Goal: Check status: Check status

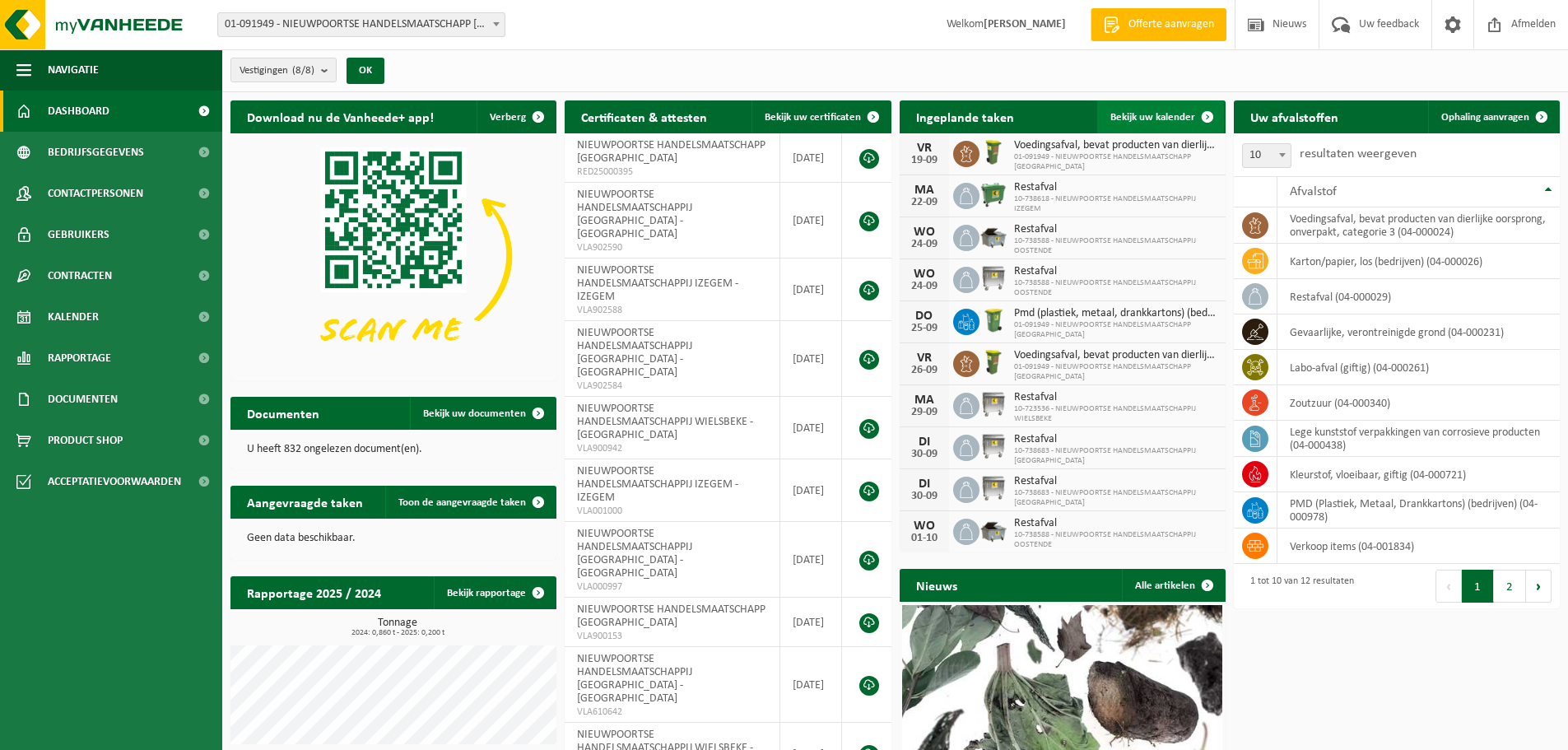
click at [1135, 120] on span "Bekijk uw kalender" at bounding box center [1153, 117] width 85 height 11
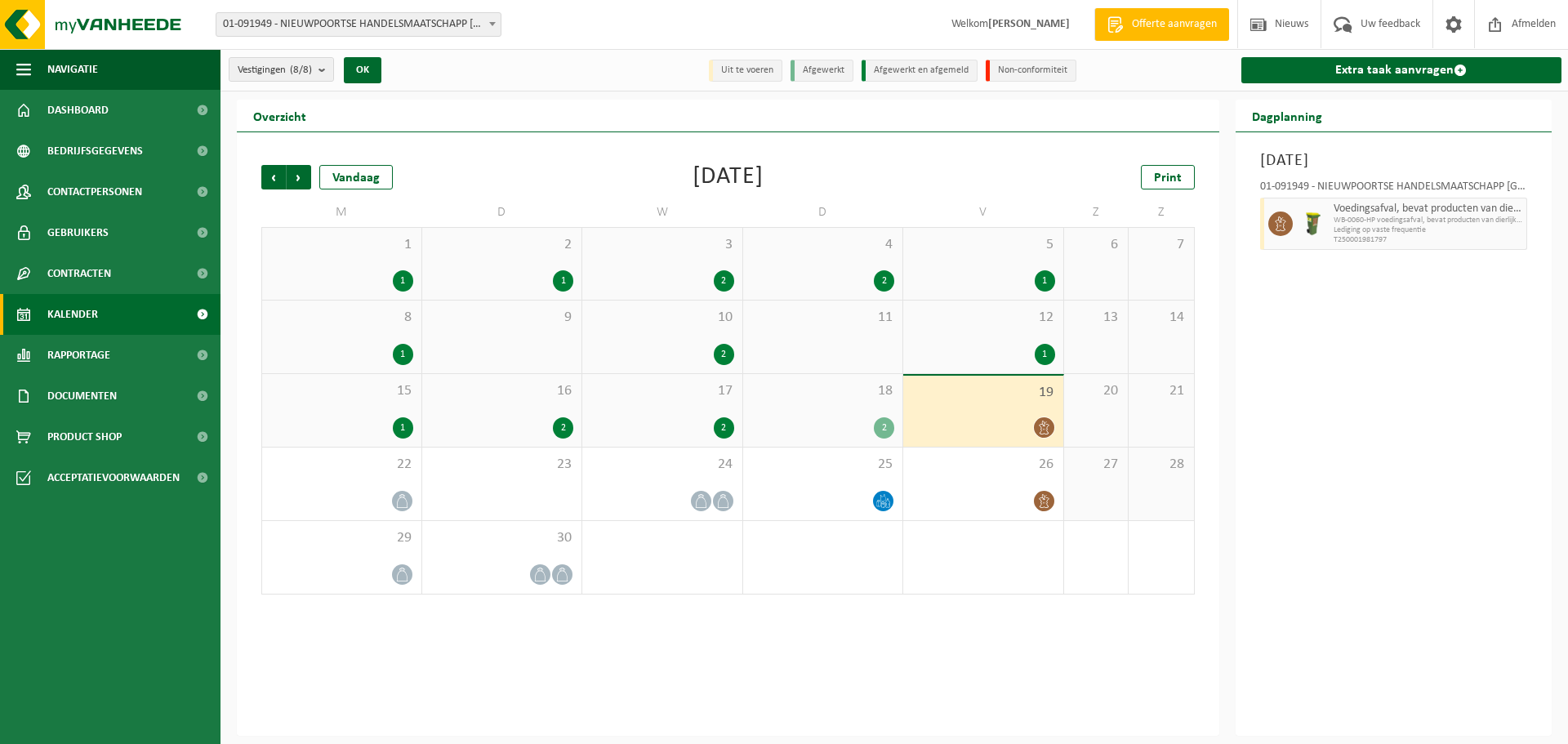
click at [707, 414] on div "17 2" at bounding box center [663, 410] width 160 height 73
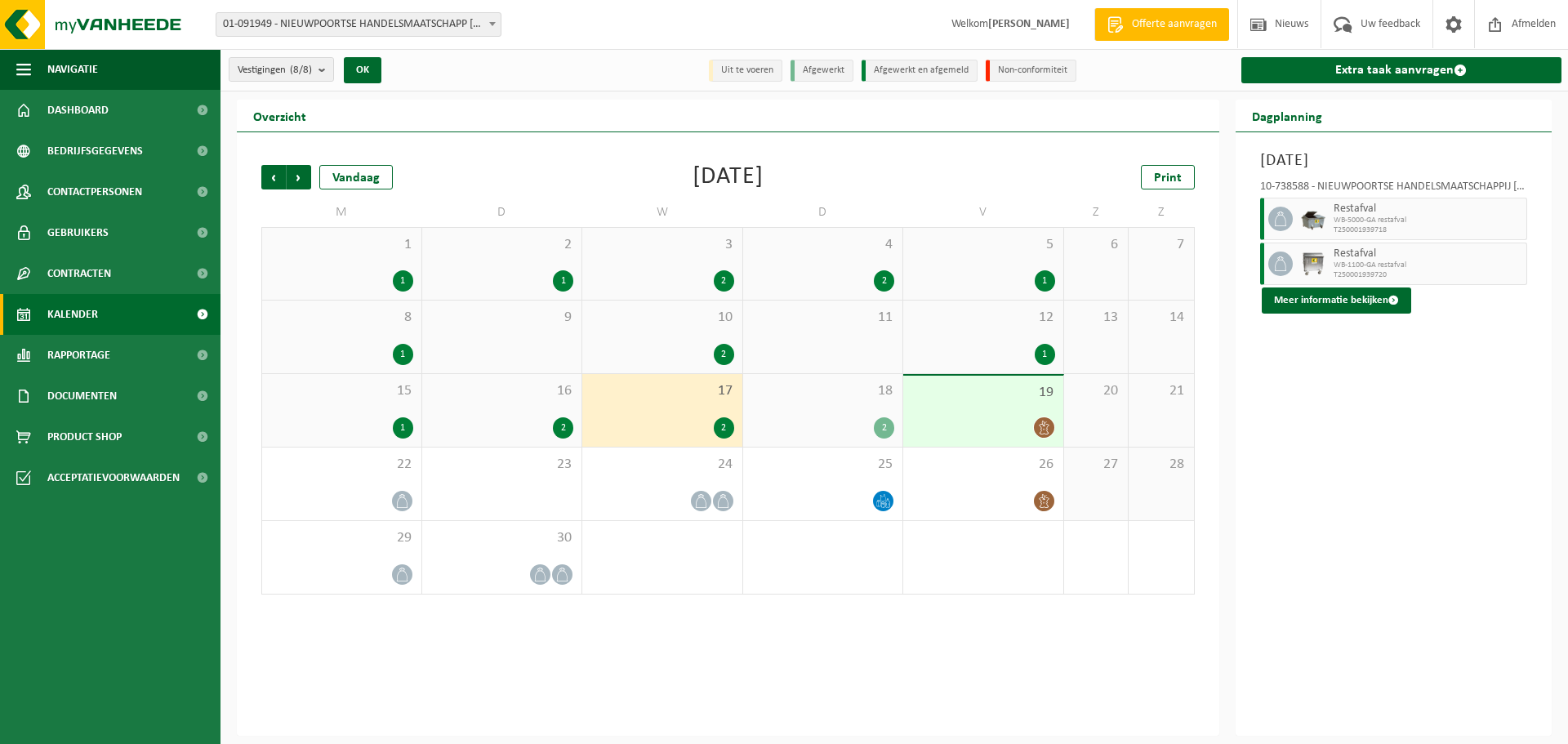
click at [546, 414] on div "16 2" at bounding box center [502, 410] width 160 height 73
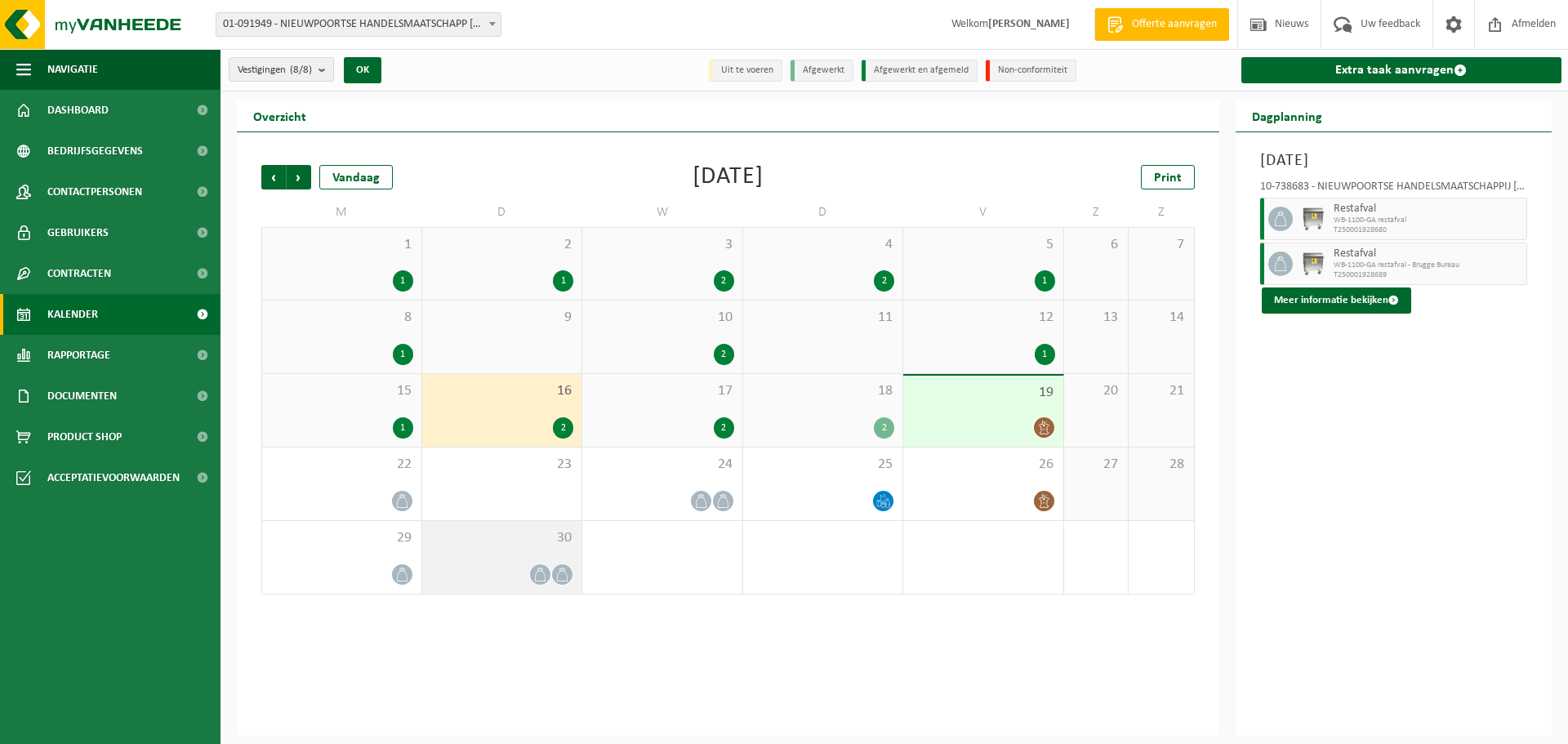
click at [554, 559] on div "30" at bounding box center [502, 557] width 160 height 73
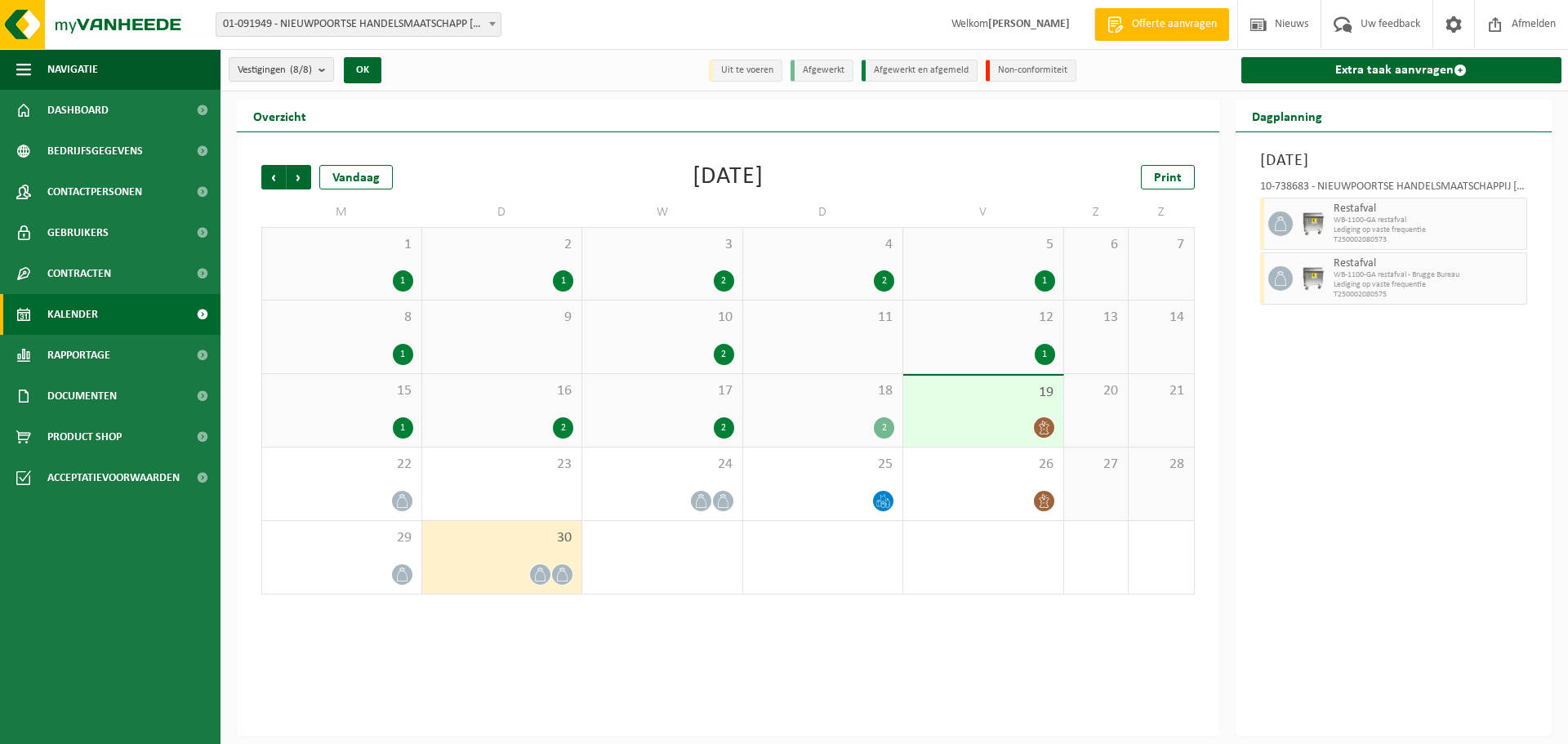
click at [511, 420] on div "2" at bounding box center [502, 427] width 143 height 21
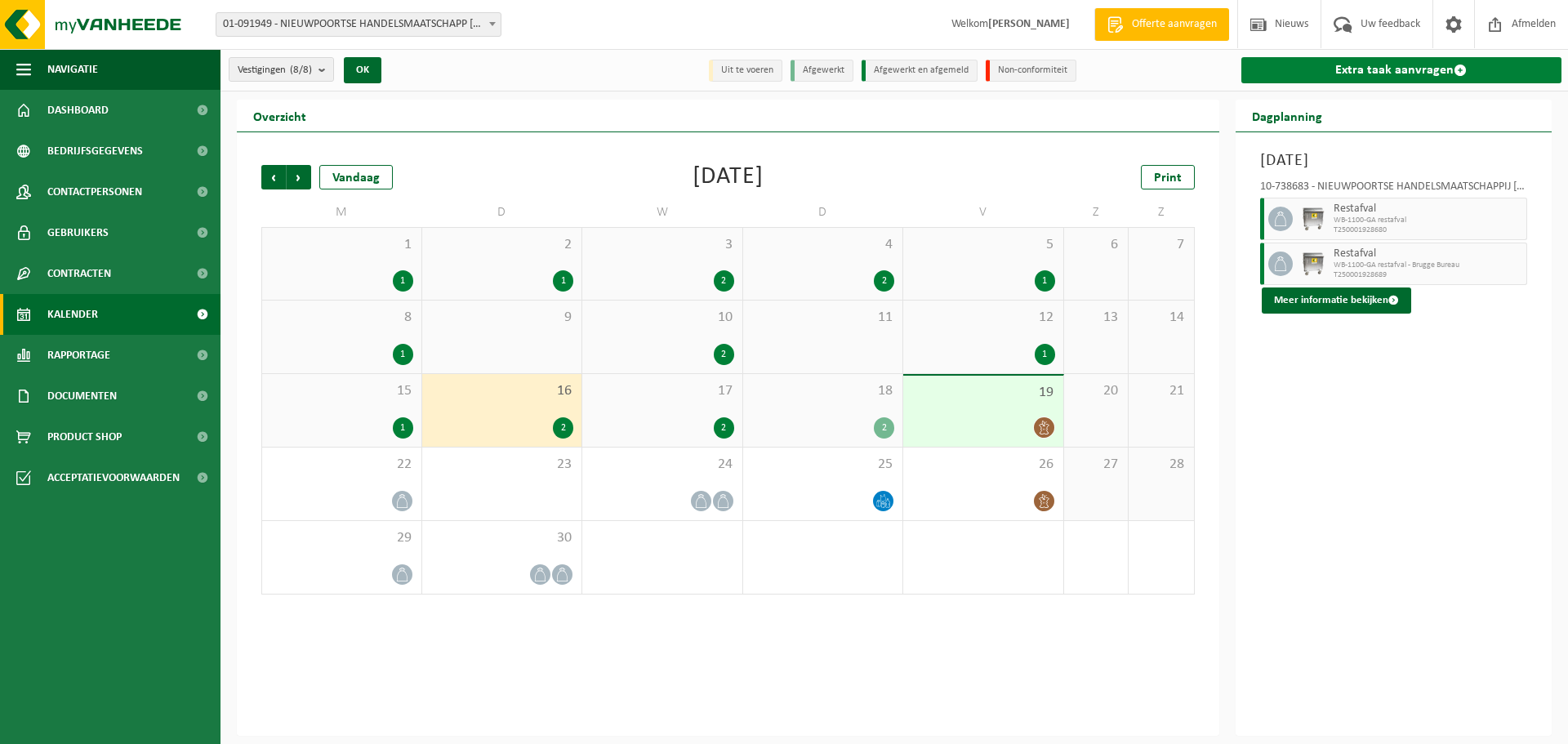
click at [1407, 66] on link "Extra taak aanvragen" at bounding box center [1402, 70] width 321 height 26
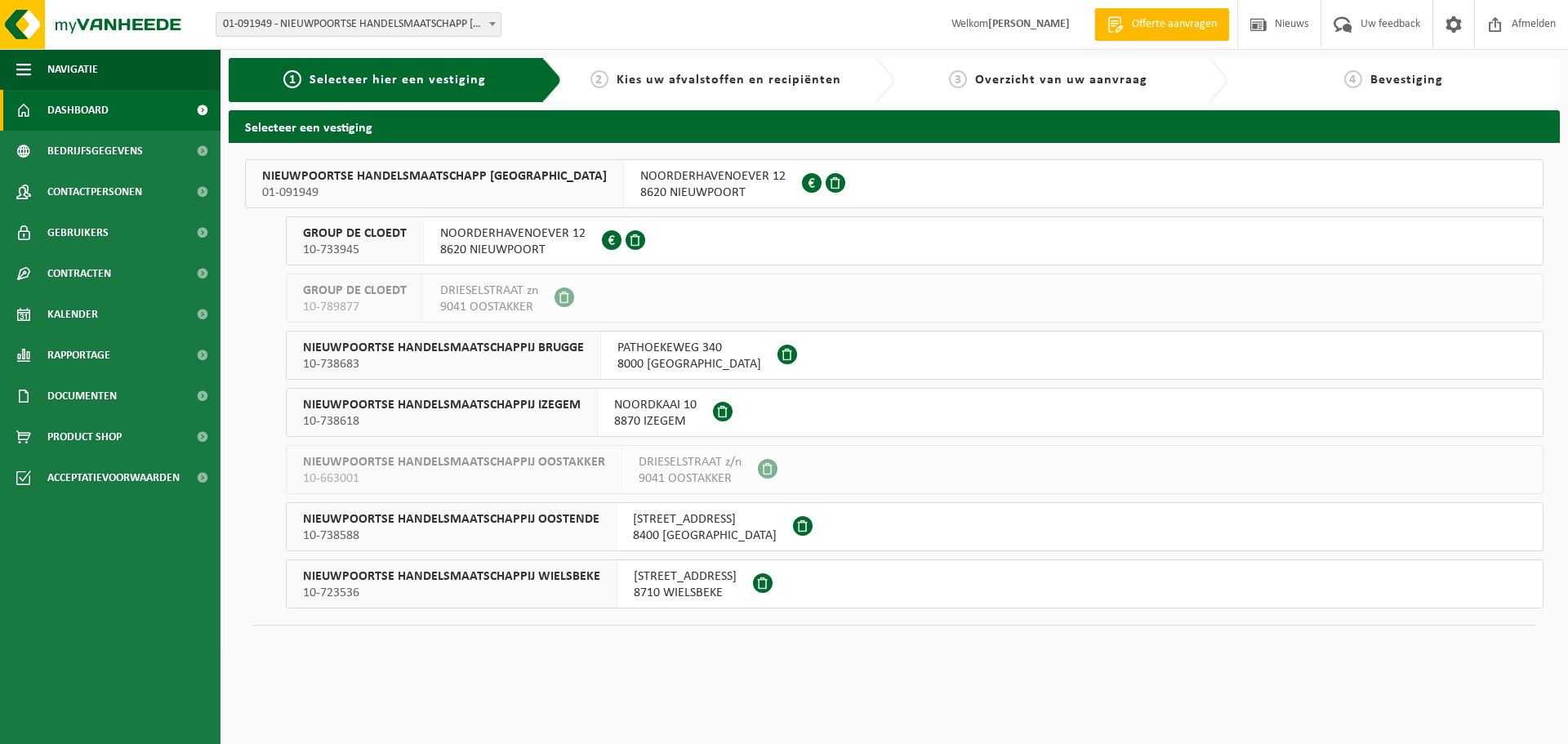
click at [102, 108] on span "Dashboard" at bounding box center [78, 110] width 62 height 40
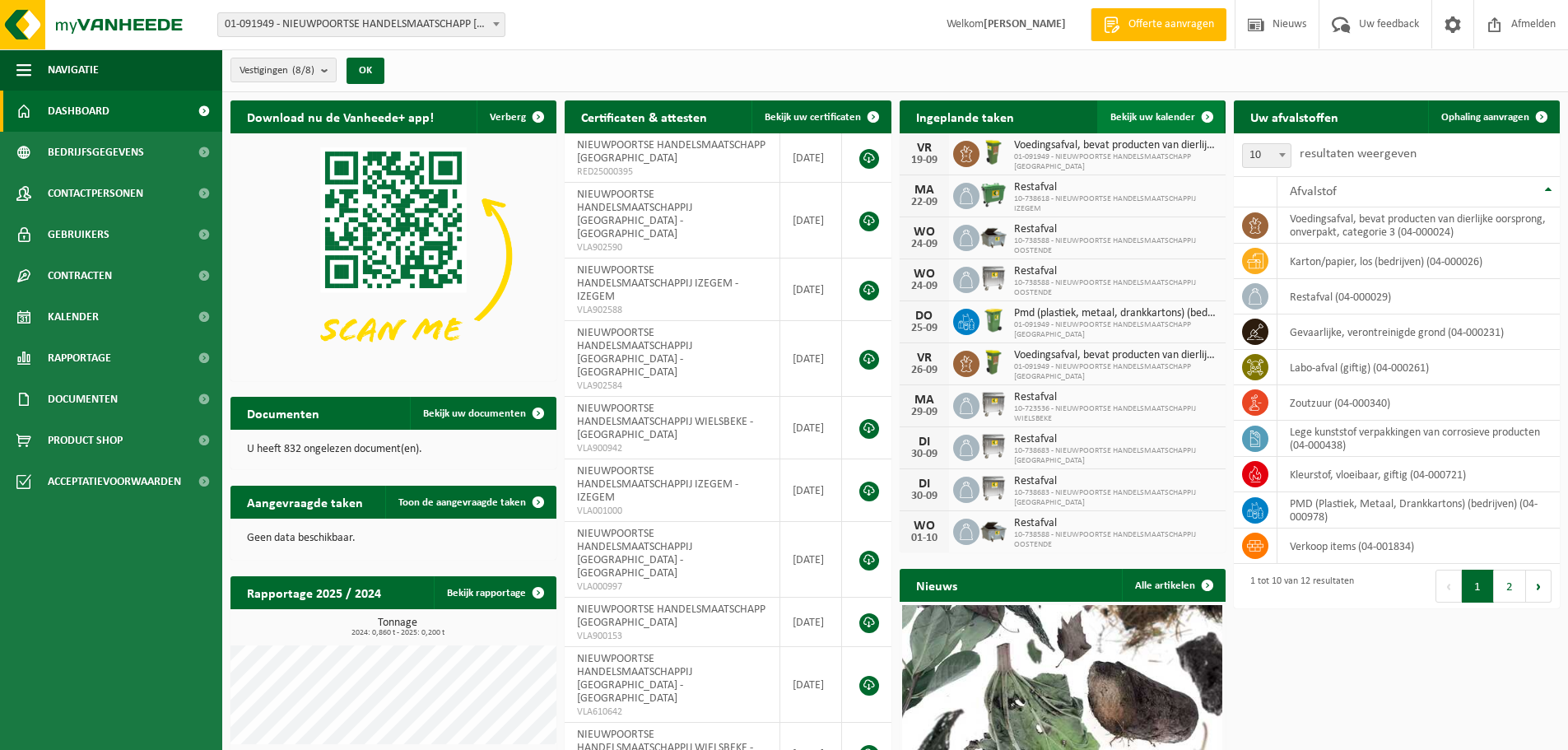
click at [1132, 112] on span "Bekijk uw kalender" at bounding box center [1153, 117] width 85 height 11
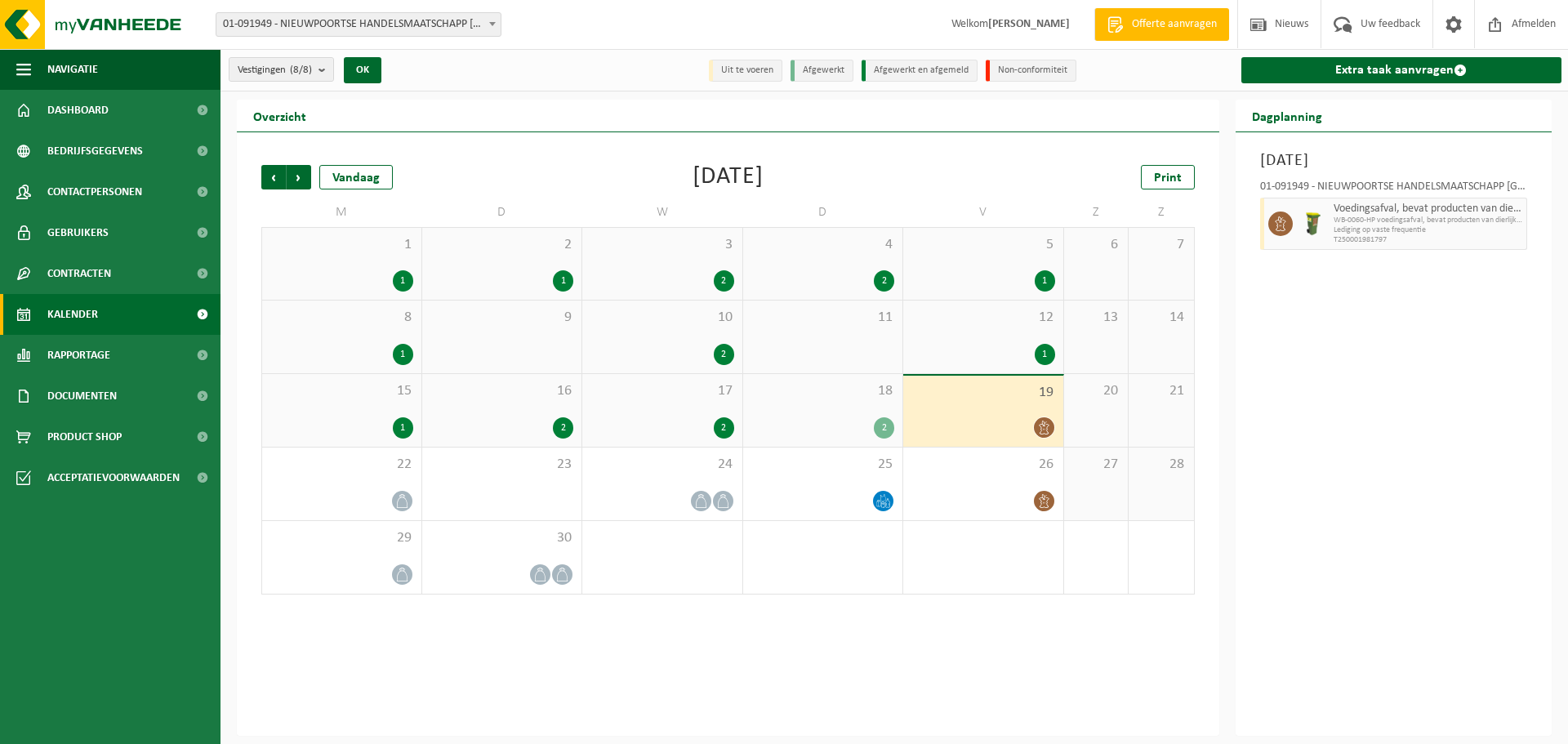
click at [691, 335] on div "10 2" at bounding box center [663, 337] width 160 height 73
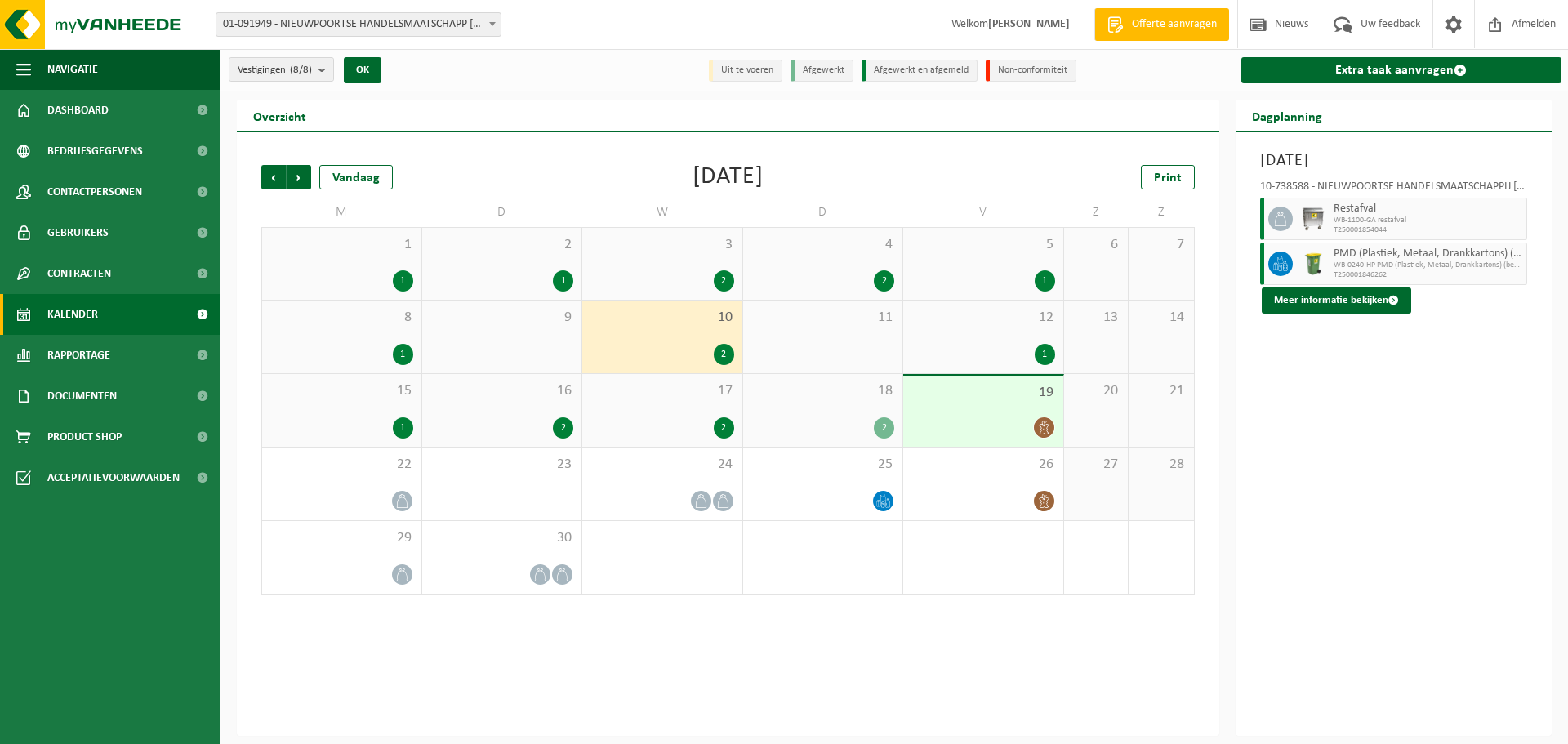
click at [699, 409] on div "17 2" at bounding box center [663, 410] width 160 height 73
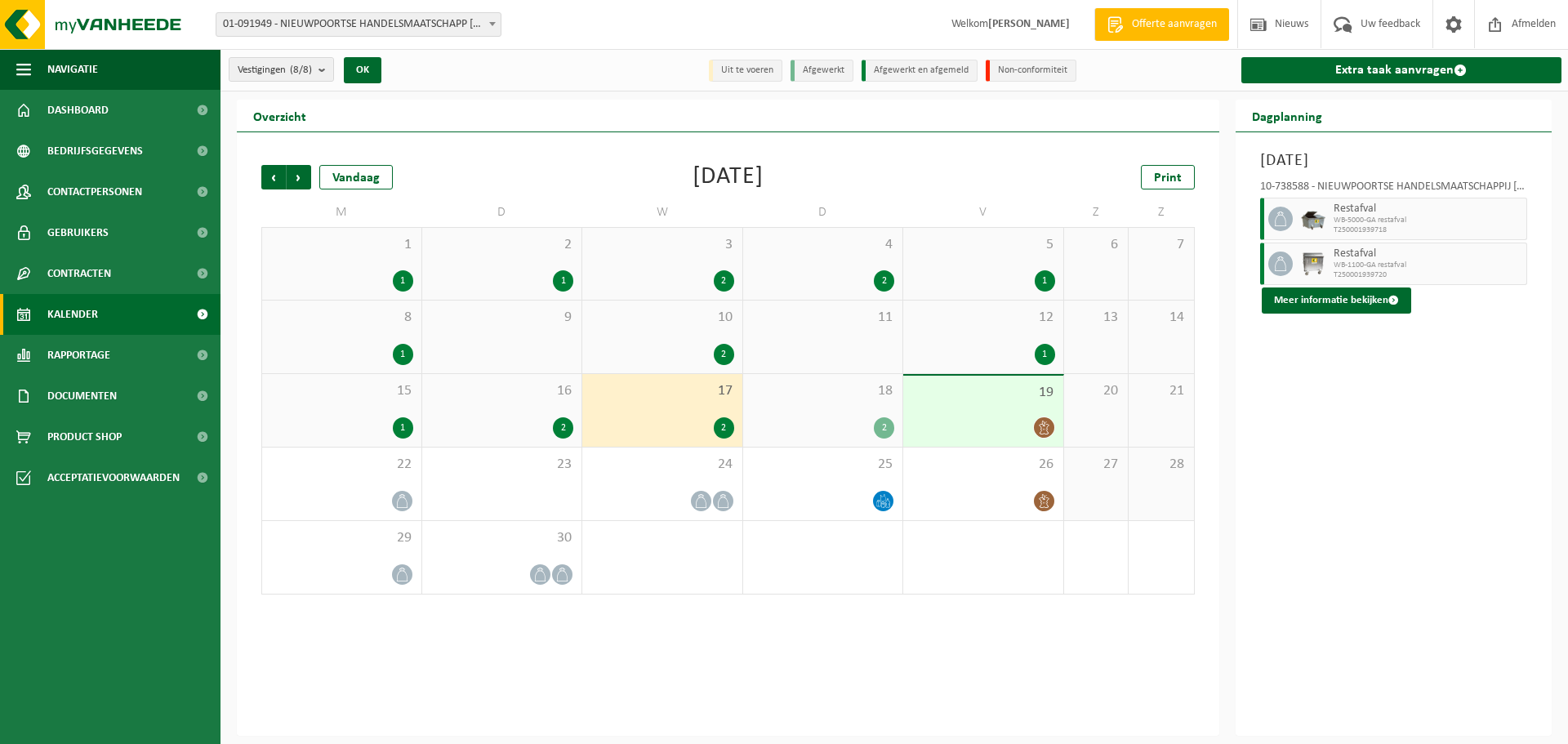
click at [884, 403] on div "18 2" at bounding box center [824, 410] width 160 height 73
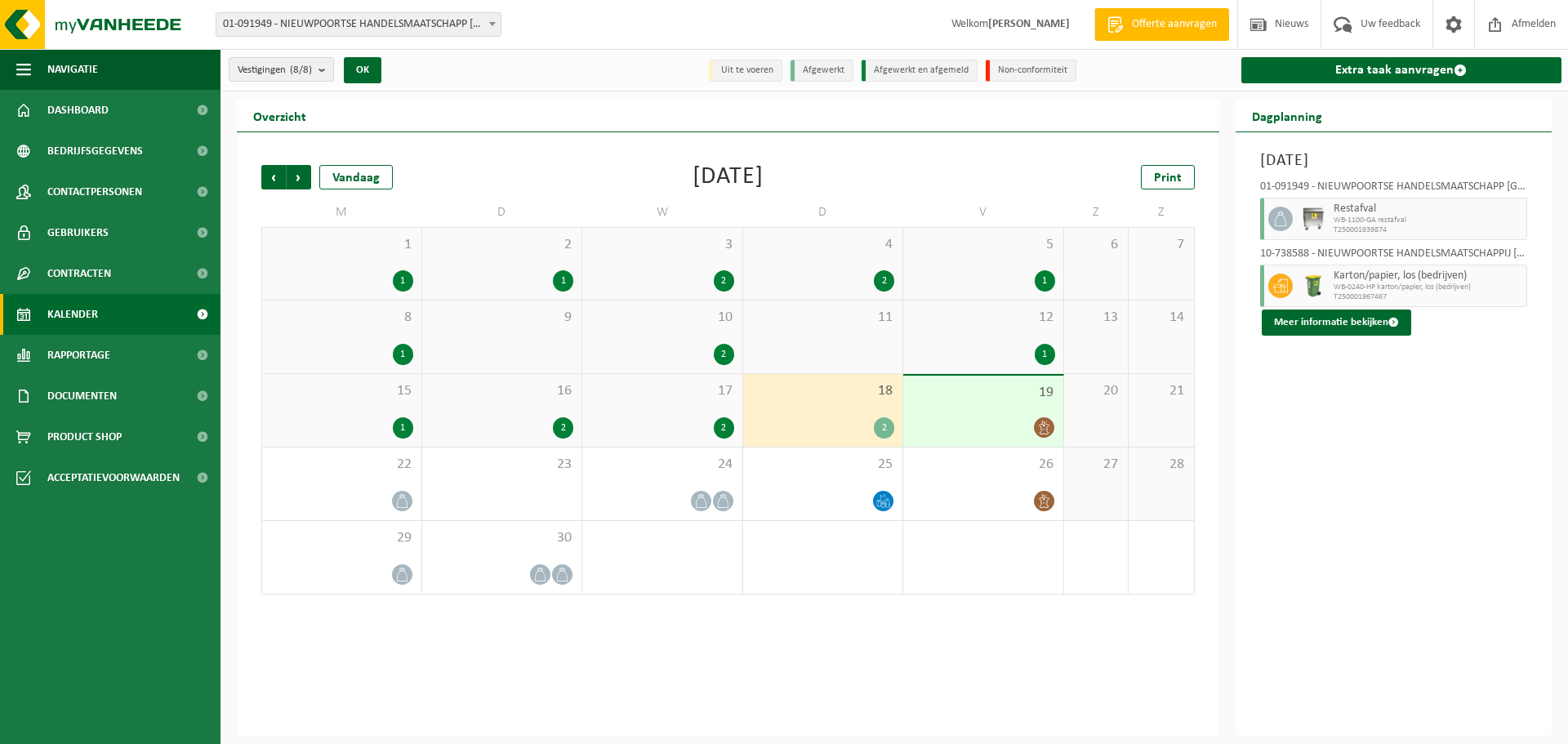
click at [848, 324] on span "11" at bounding box center [823, 317] width 143 height 18
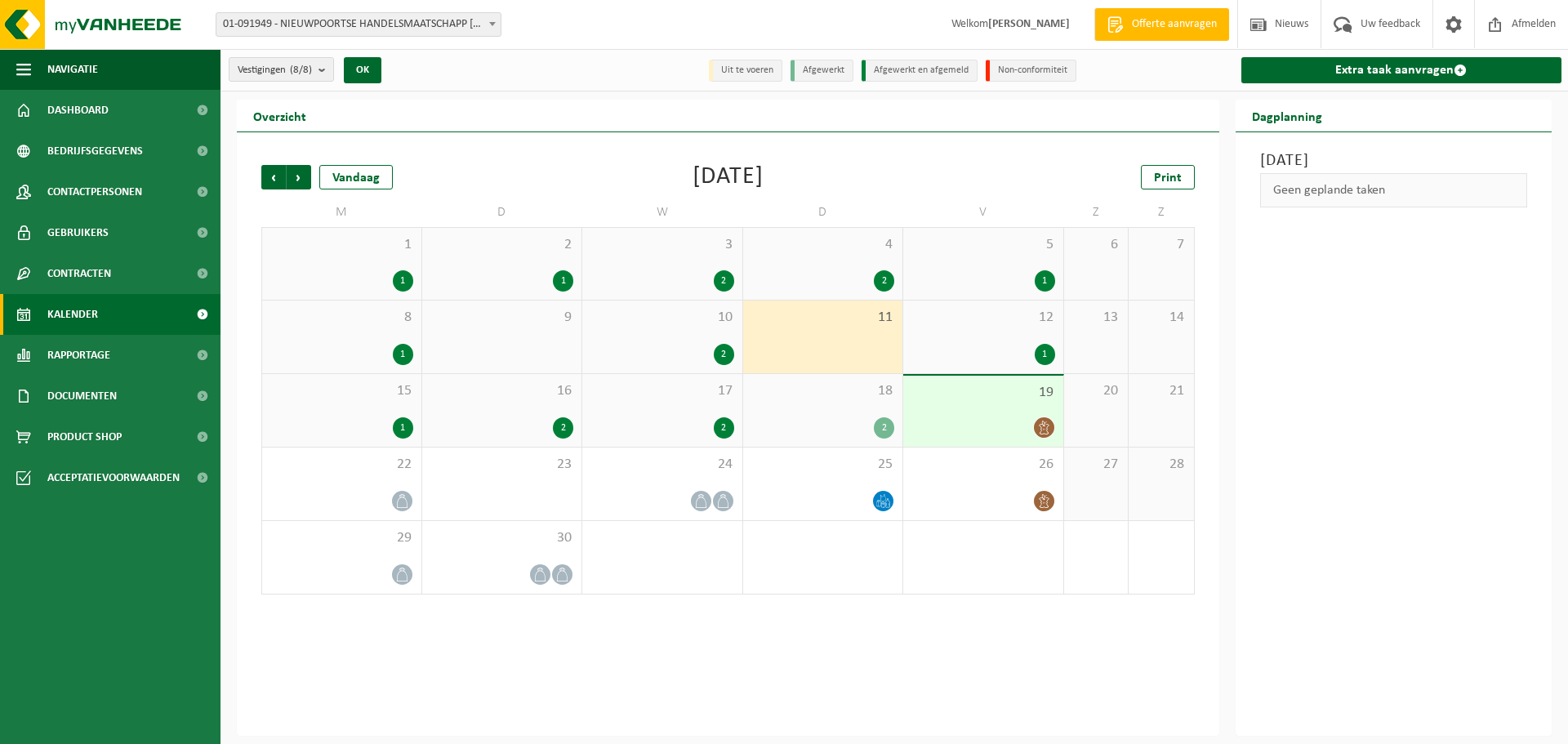
click at [706, 335] on div "10 2" at bounding box center [663, 337] width 160 height 73
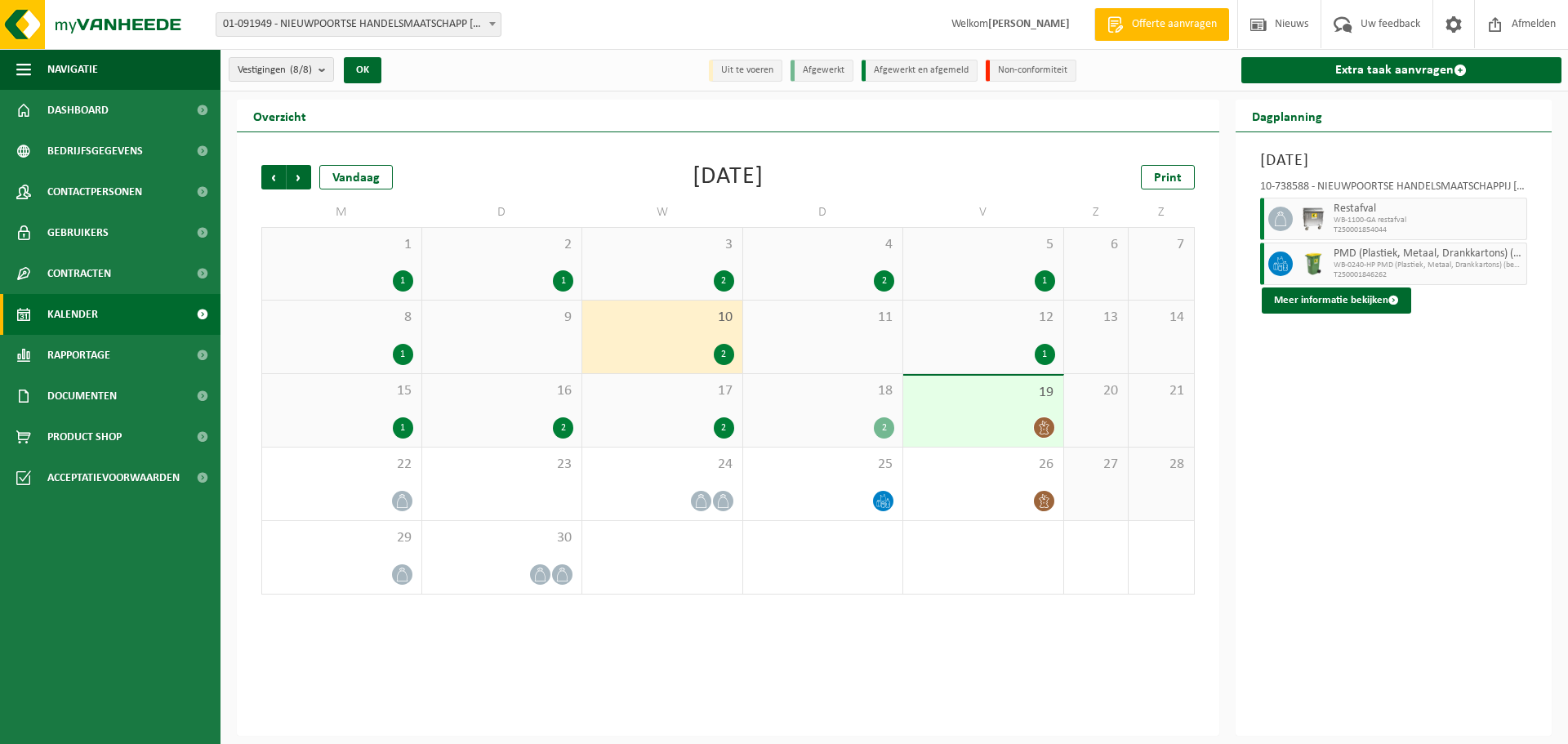
click at [357, 348] on div "1" at bounding box center [341, 354] width 143 height 21
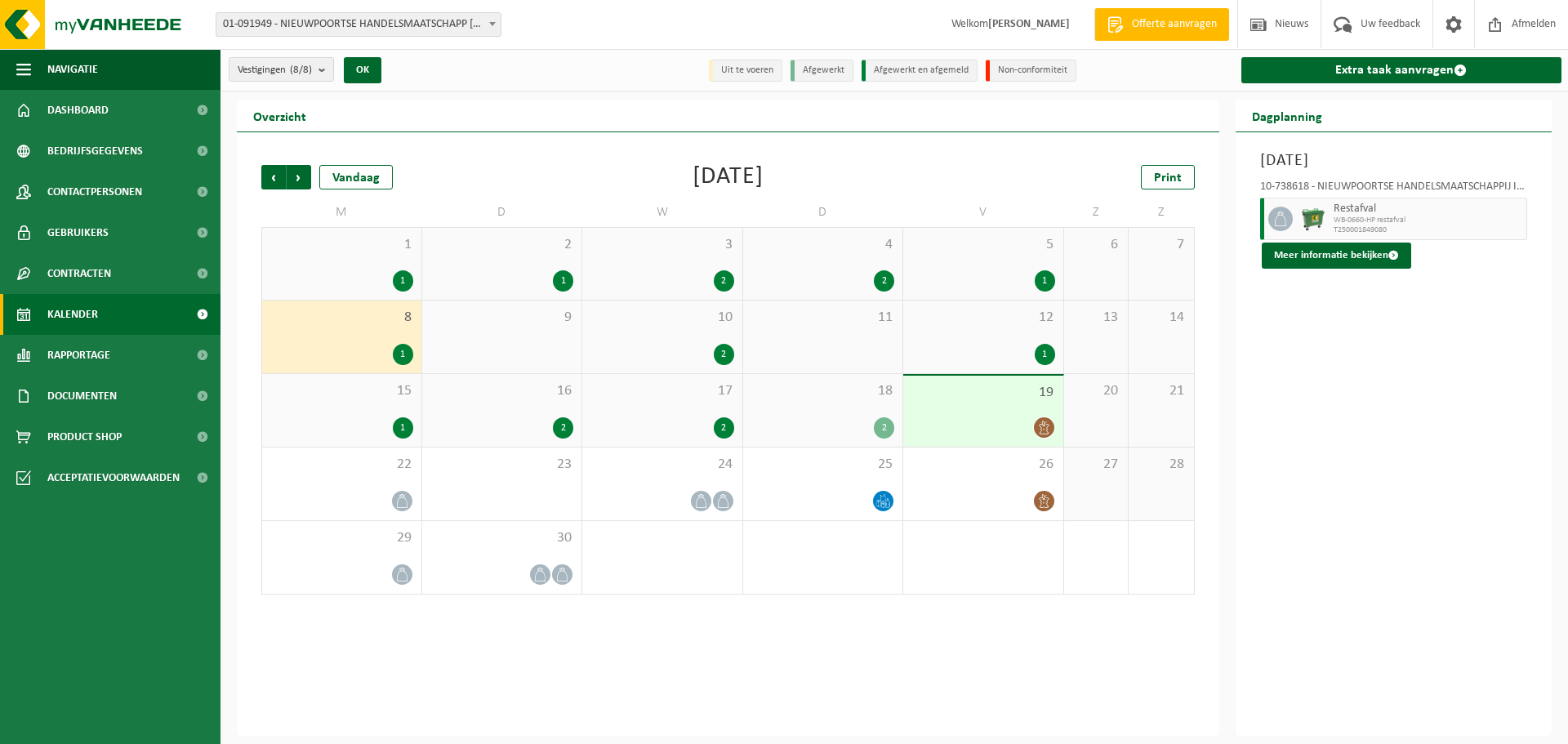
click at [544, 426] on div "2" at bounding box center [502, 427] width 143 height 21
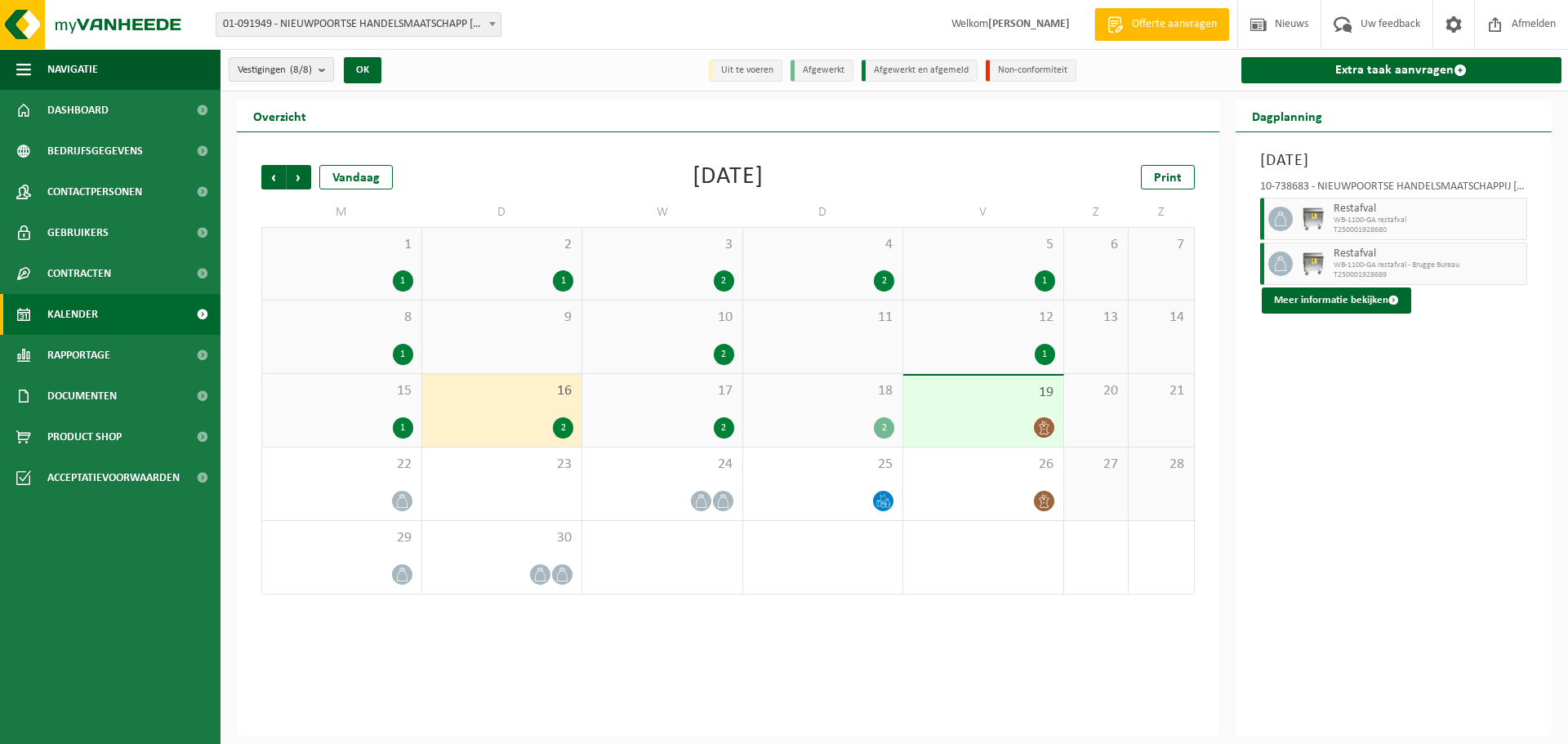
click at [400, 417] on div "1" at bounding box center [402, 427] width 20 height 21
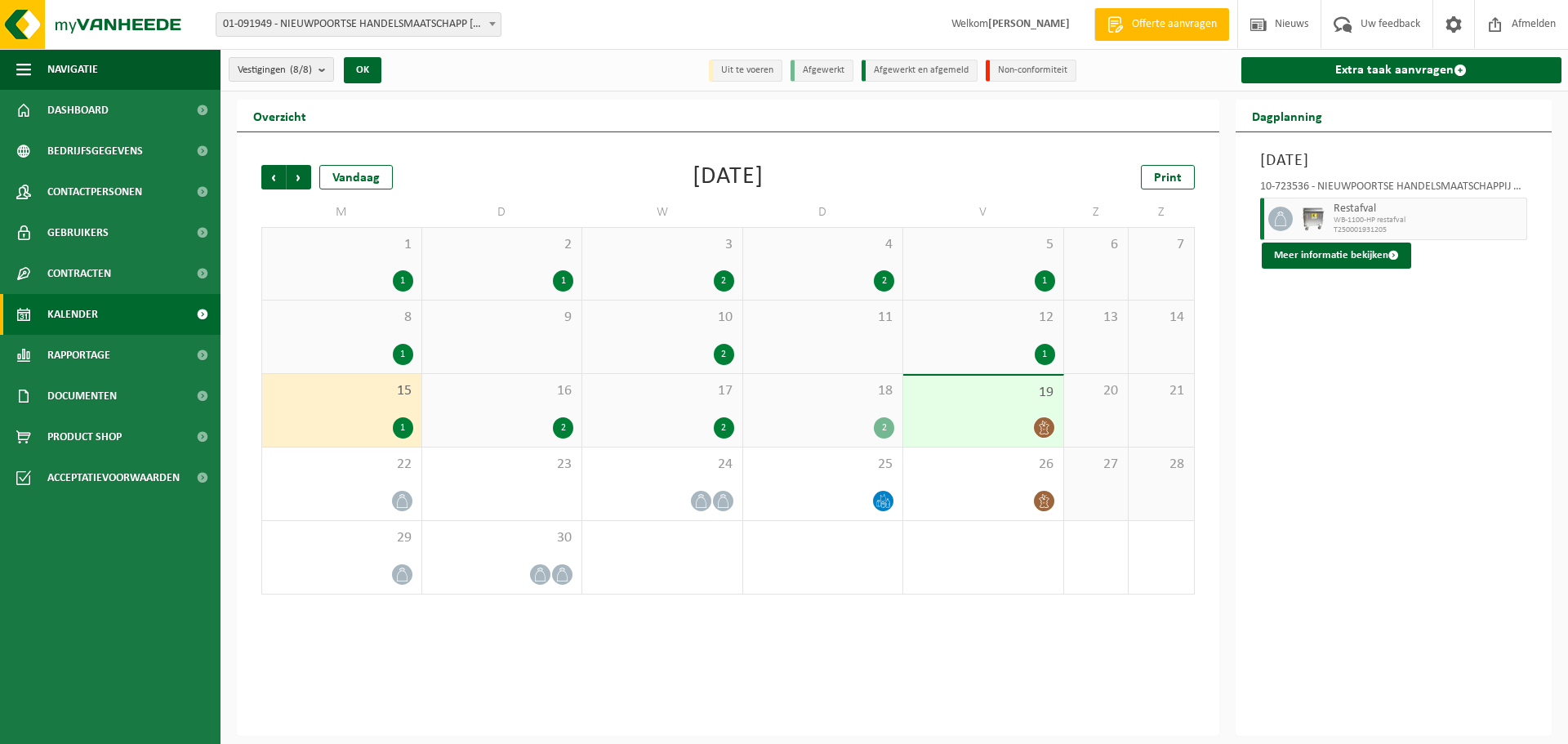
click at [699, 411] on div "17 2" at bounding box center [663, 410] width 160 height 73
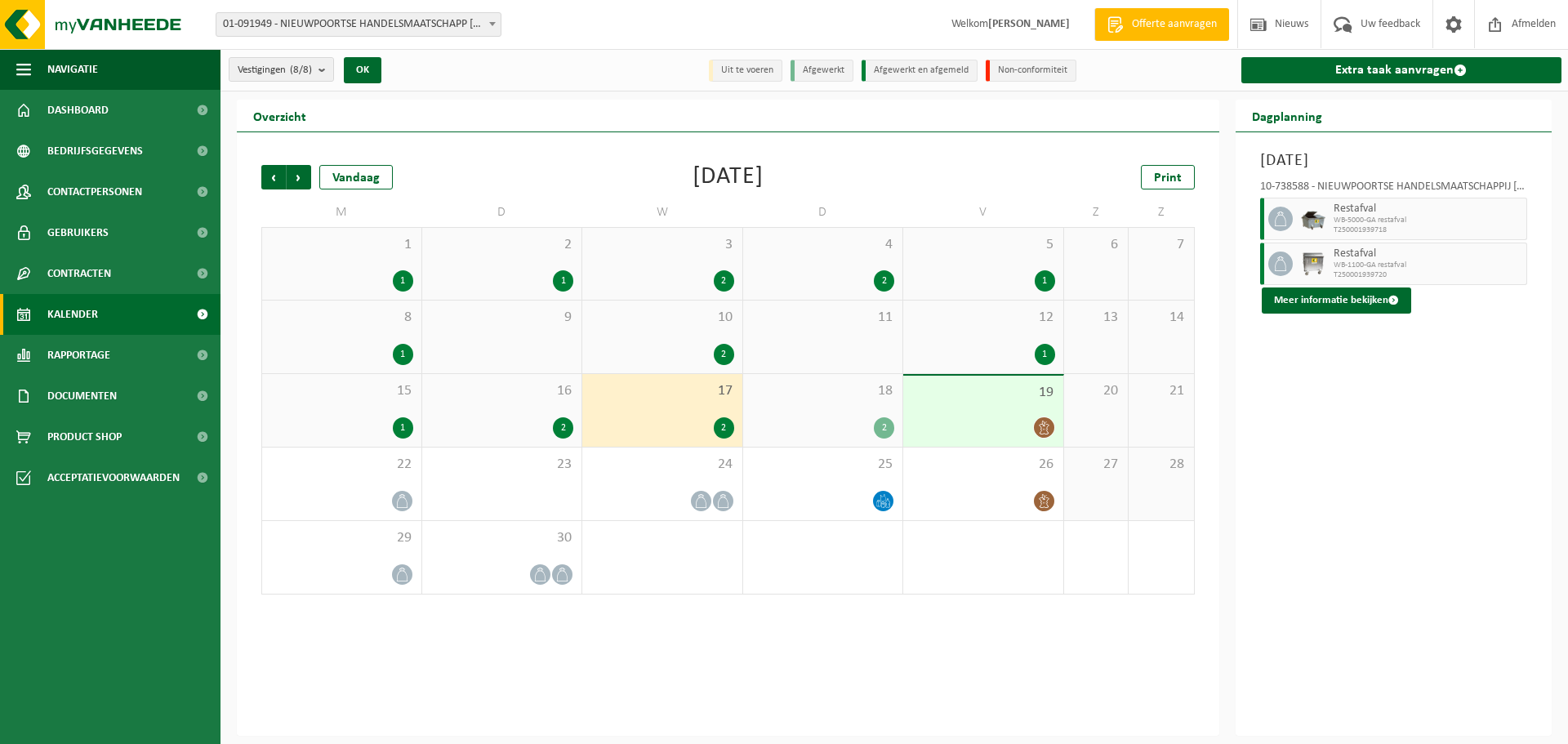
click at [855, 417] on div "2" at bounding box center [823, 427] width 143 height 21
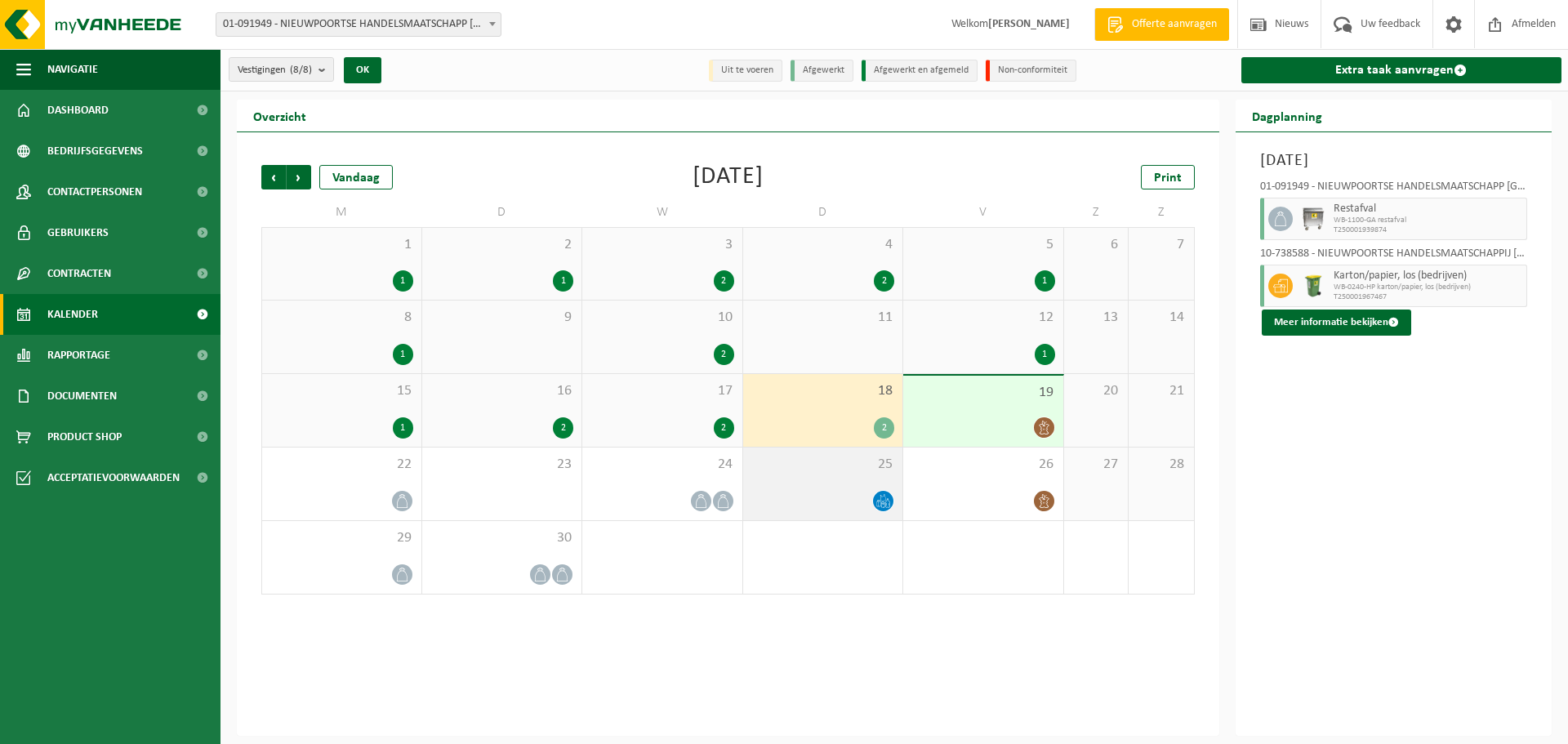
click at [853, 472] on div "25" at bounding box center [824, 484] width 160 height 73
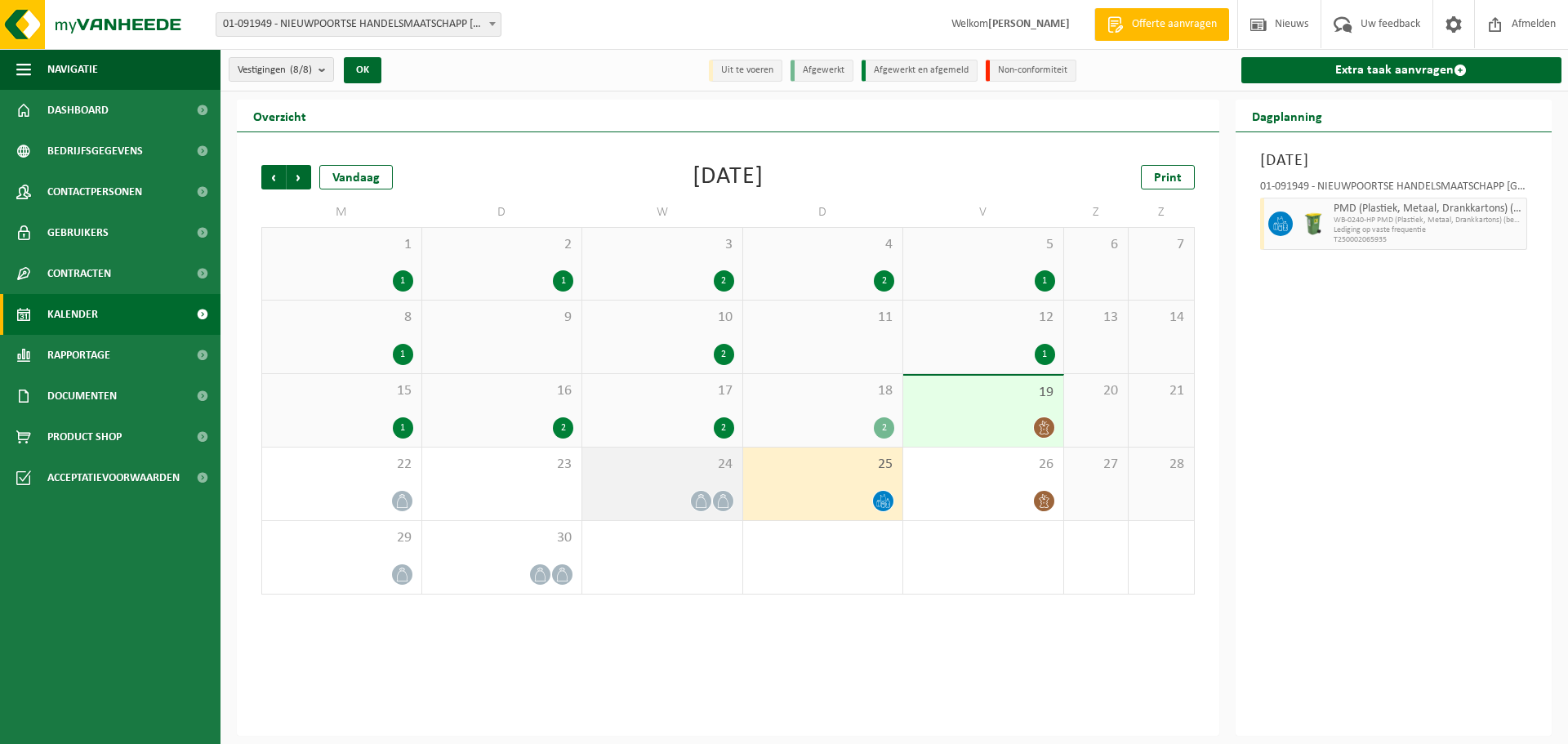
click at [709, 478] on div "24" at bounding box center [663, 484] width 160 height 73
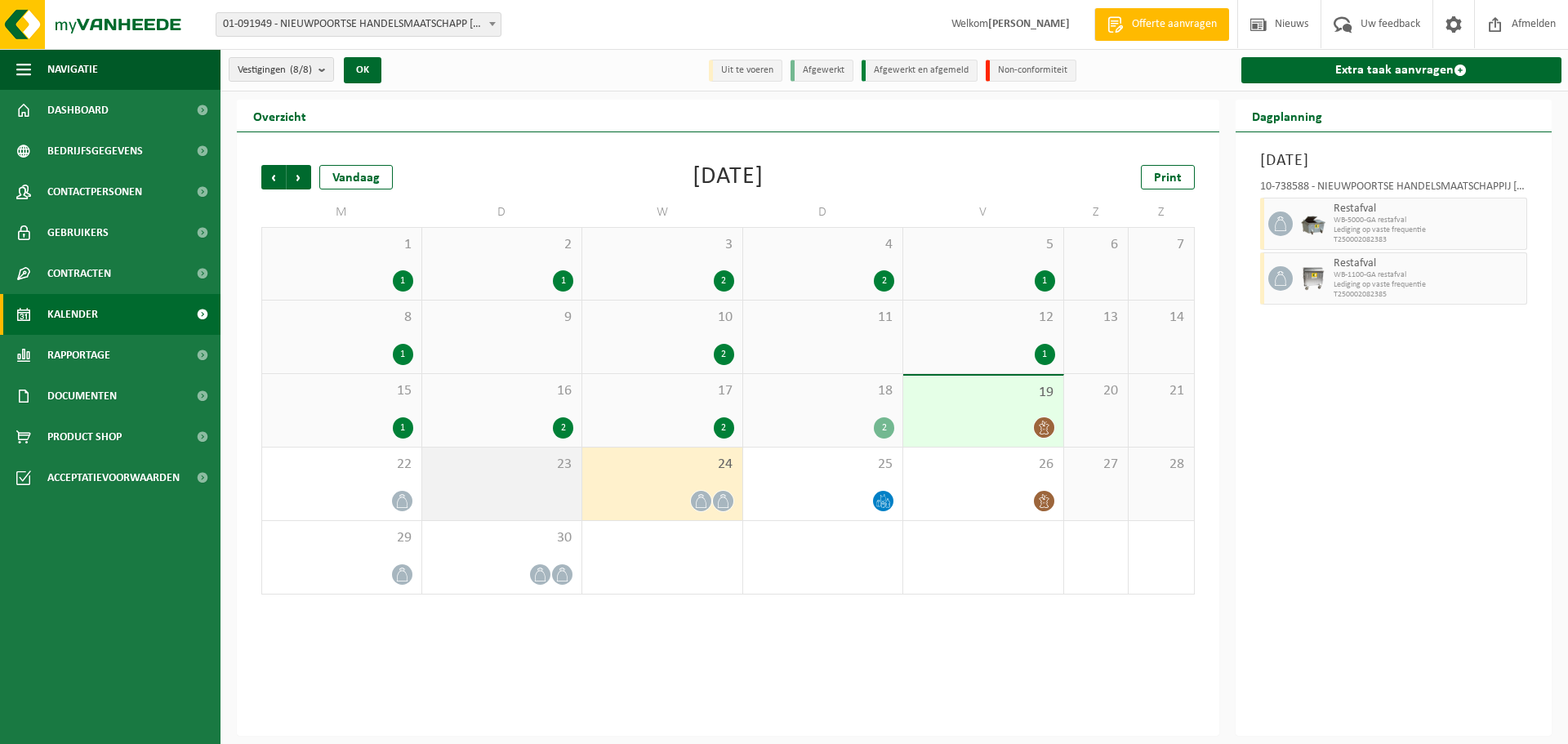
click at [519, 482] on div "23" at bounding box center [502, 484] width 160 height 73
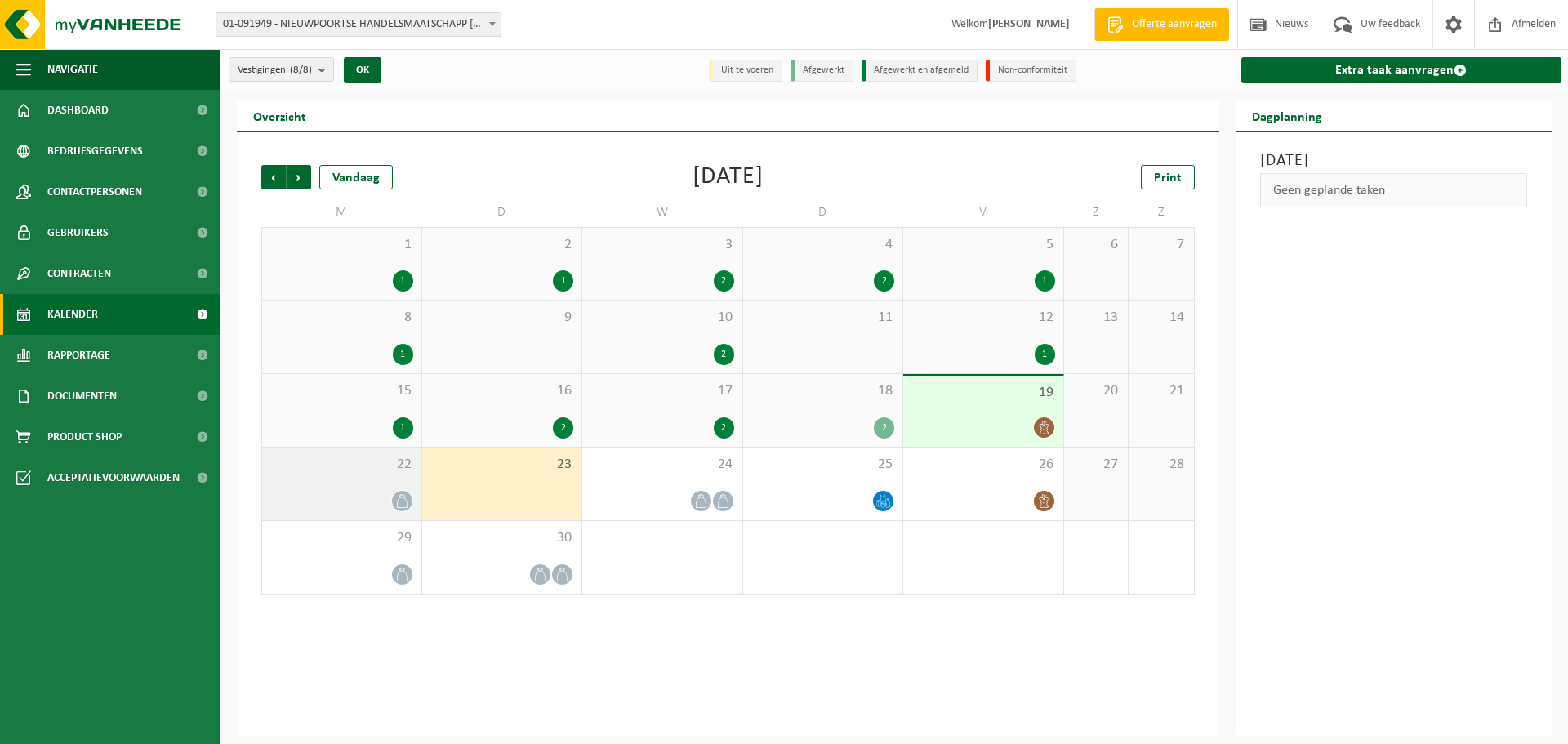
click at [417, 477] on div "22" at bounding box center [341, 484] width 159 height 73
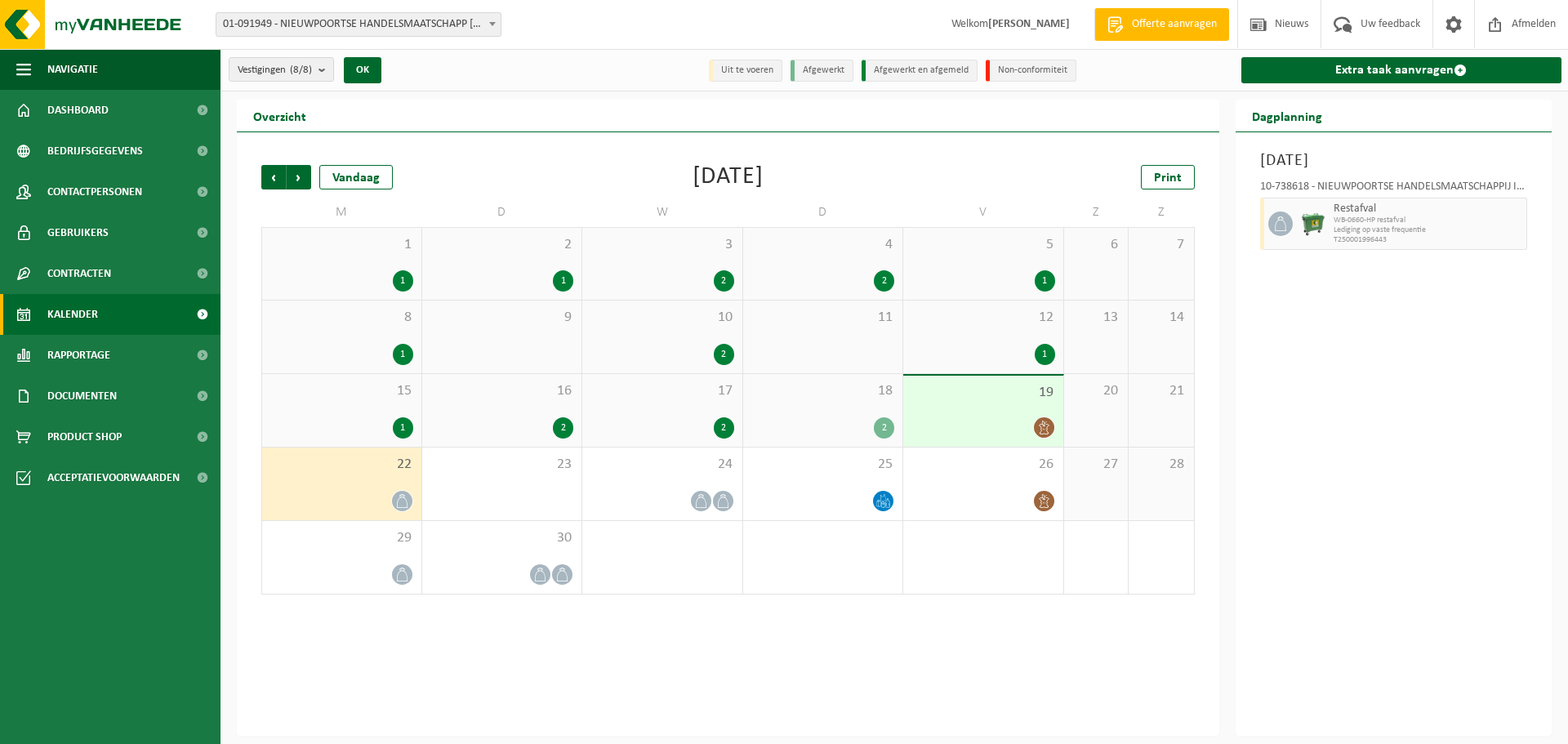
click at [846, 272] on div "2" at bounding box center [823, 281] width 143 height 21
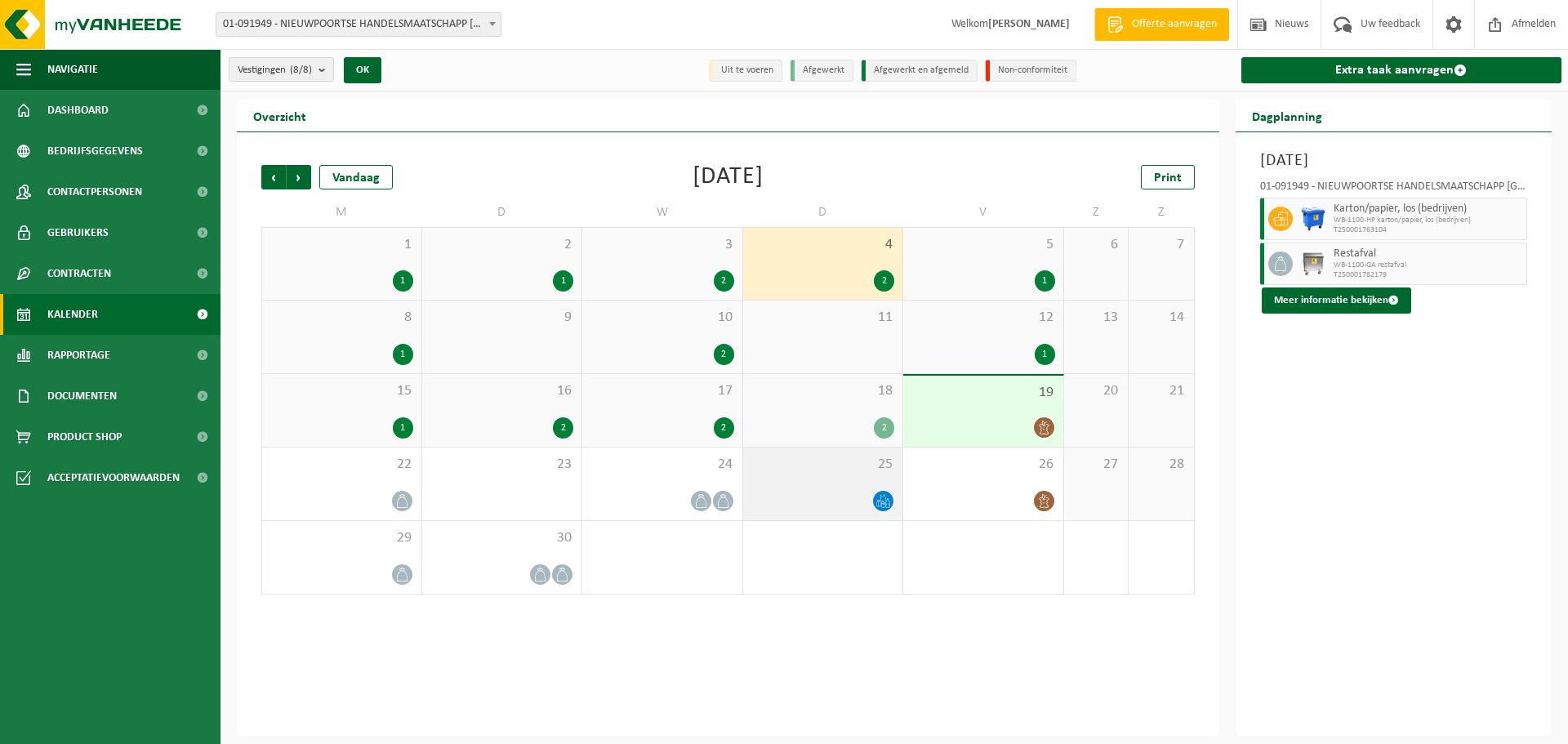
click at [874, 495] on span at bounding box center [883, 500] width 20 height 20
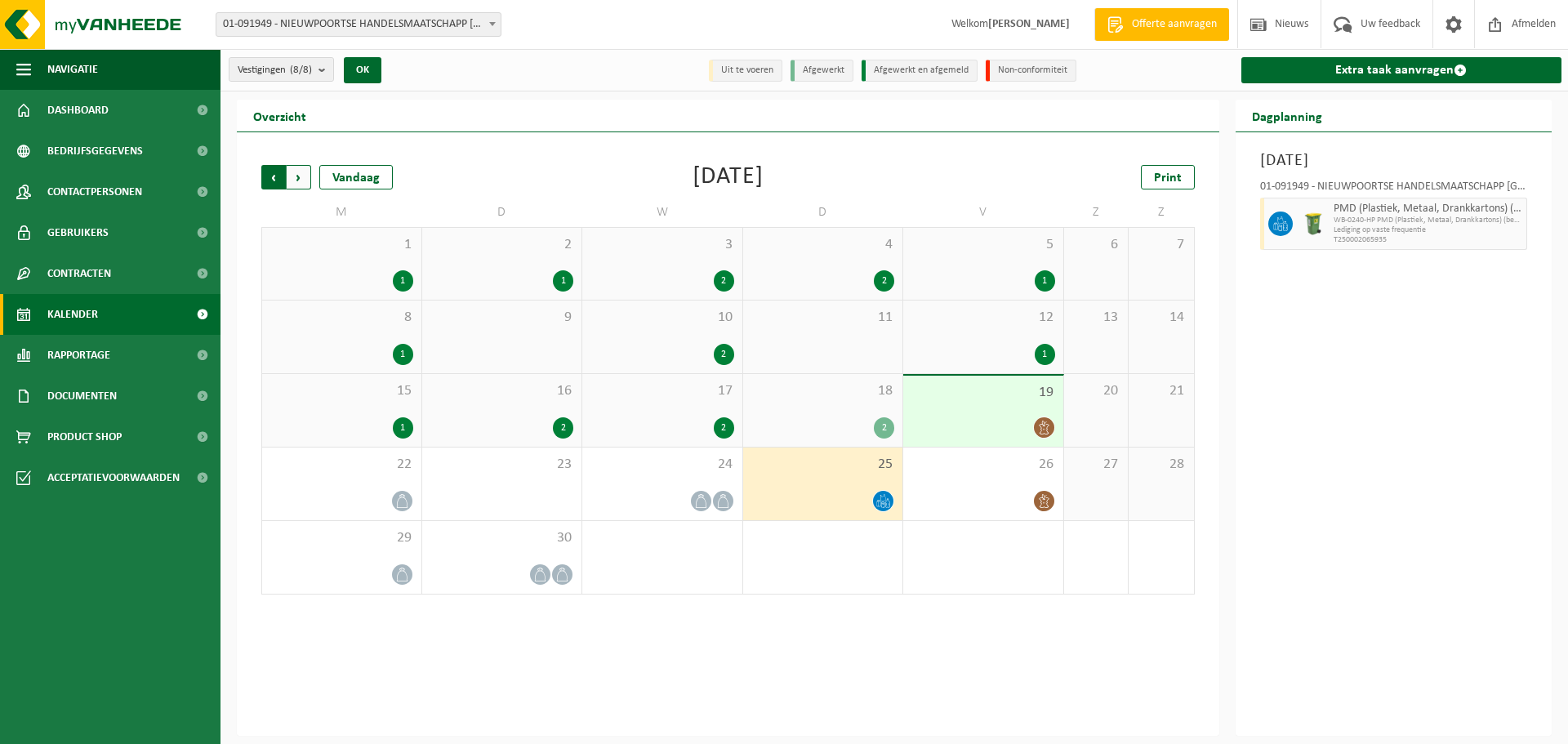
click at [297, 184] on span "Volgende" at bounding box center [299, 177] width 25 height 25
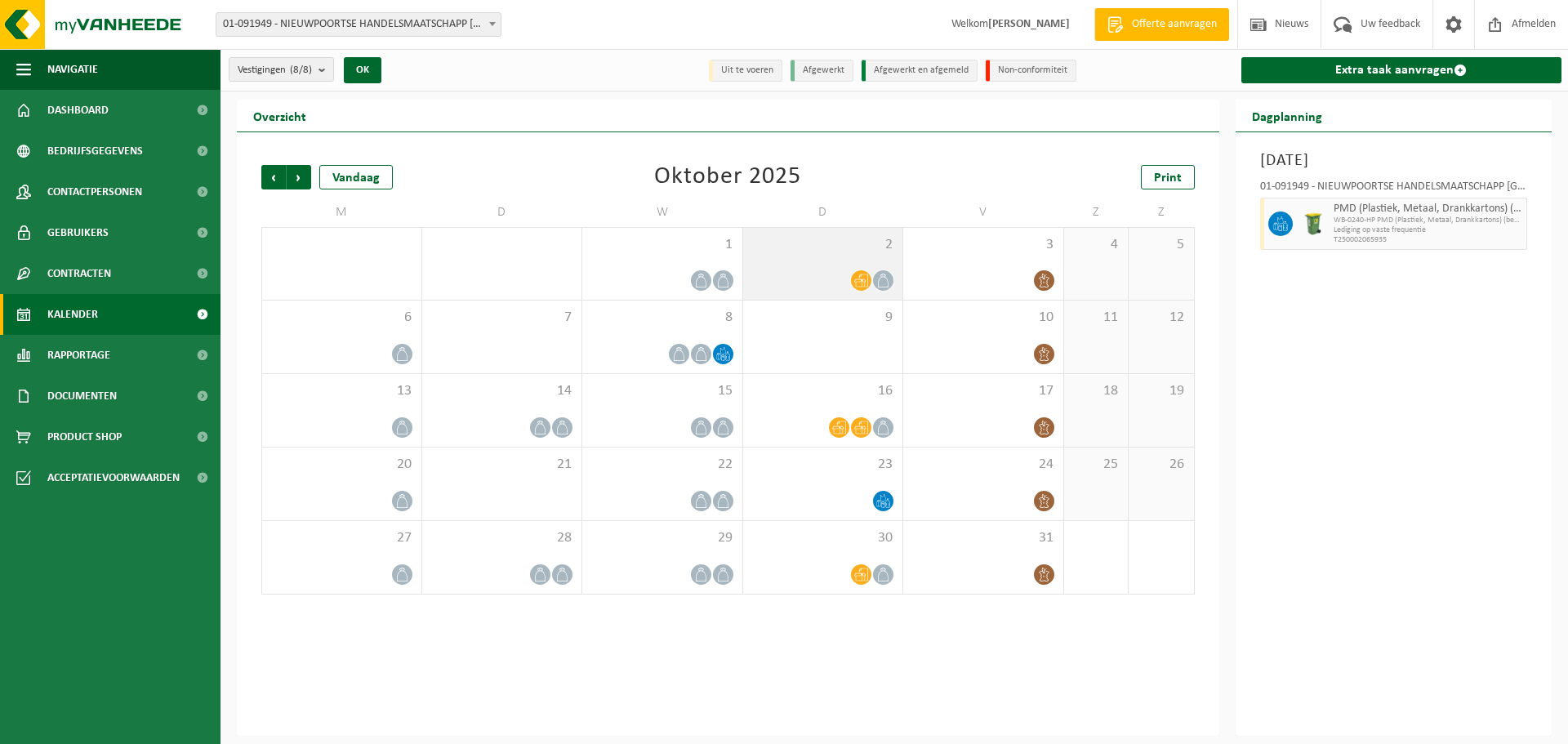
click at [879, 281] on icon at bounding box center [883, 281] width 14 height 14
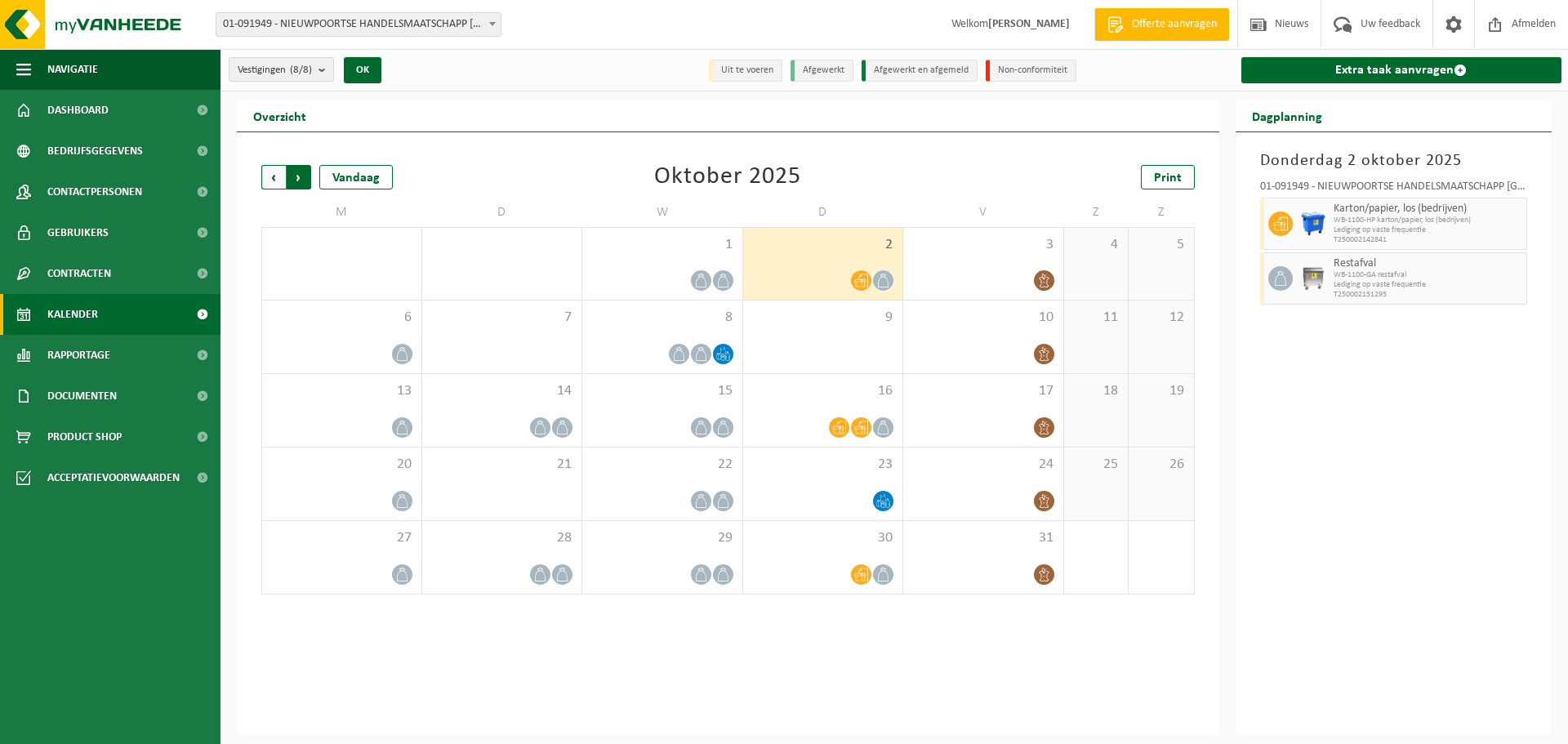
click at [267, 177] on span "Vorige" at bounding box center [274, 177] width 25 height 25
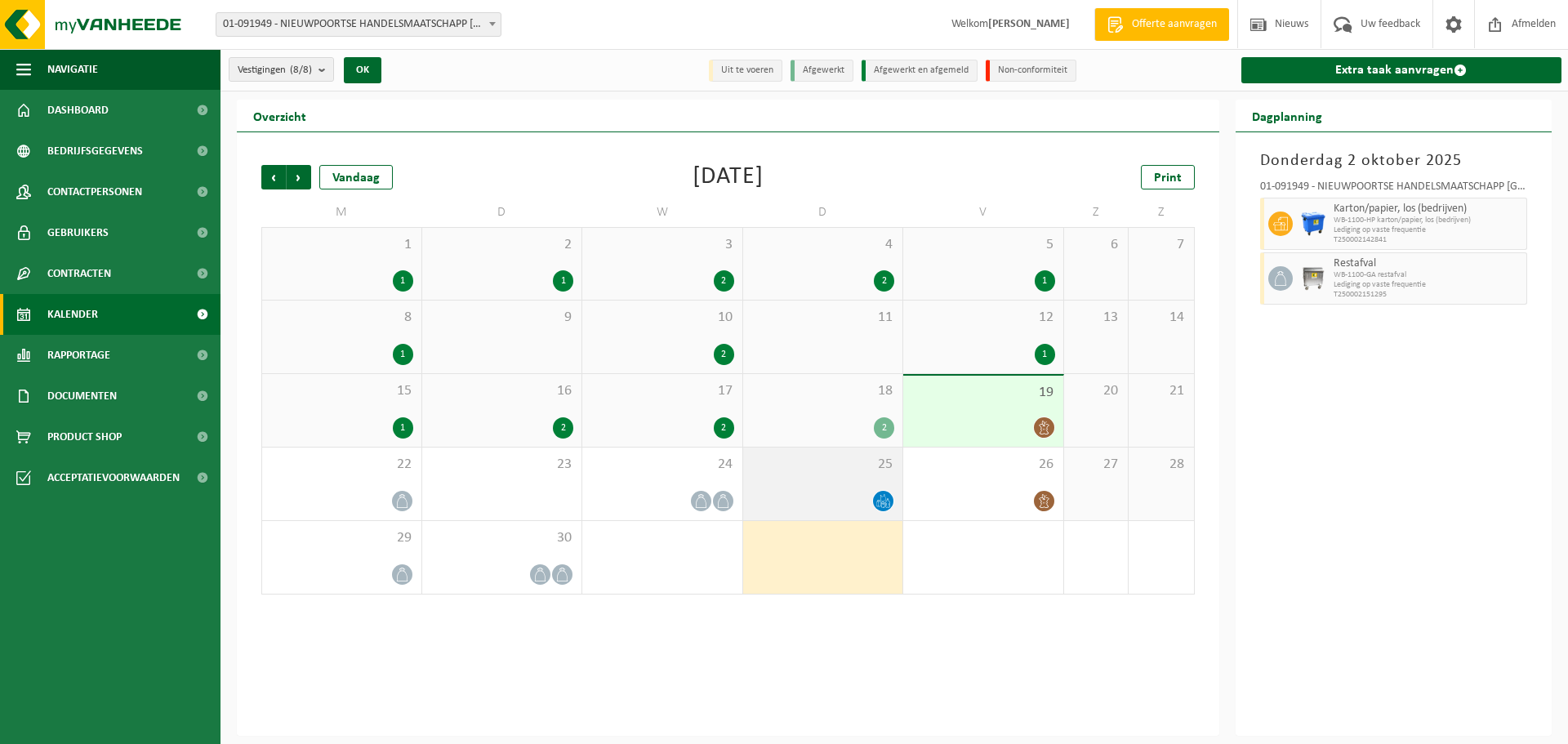
drag, startPoint x: 864, startPoint y: 496, endPoint x: 865, endPoint y: 485, distance: 11.0
click at [865, 494] on div at bounding box center [823, 500] width 143 height 22
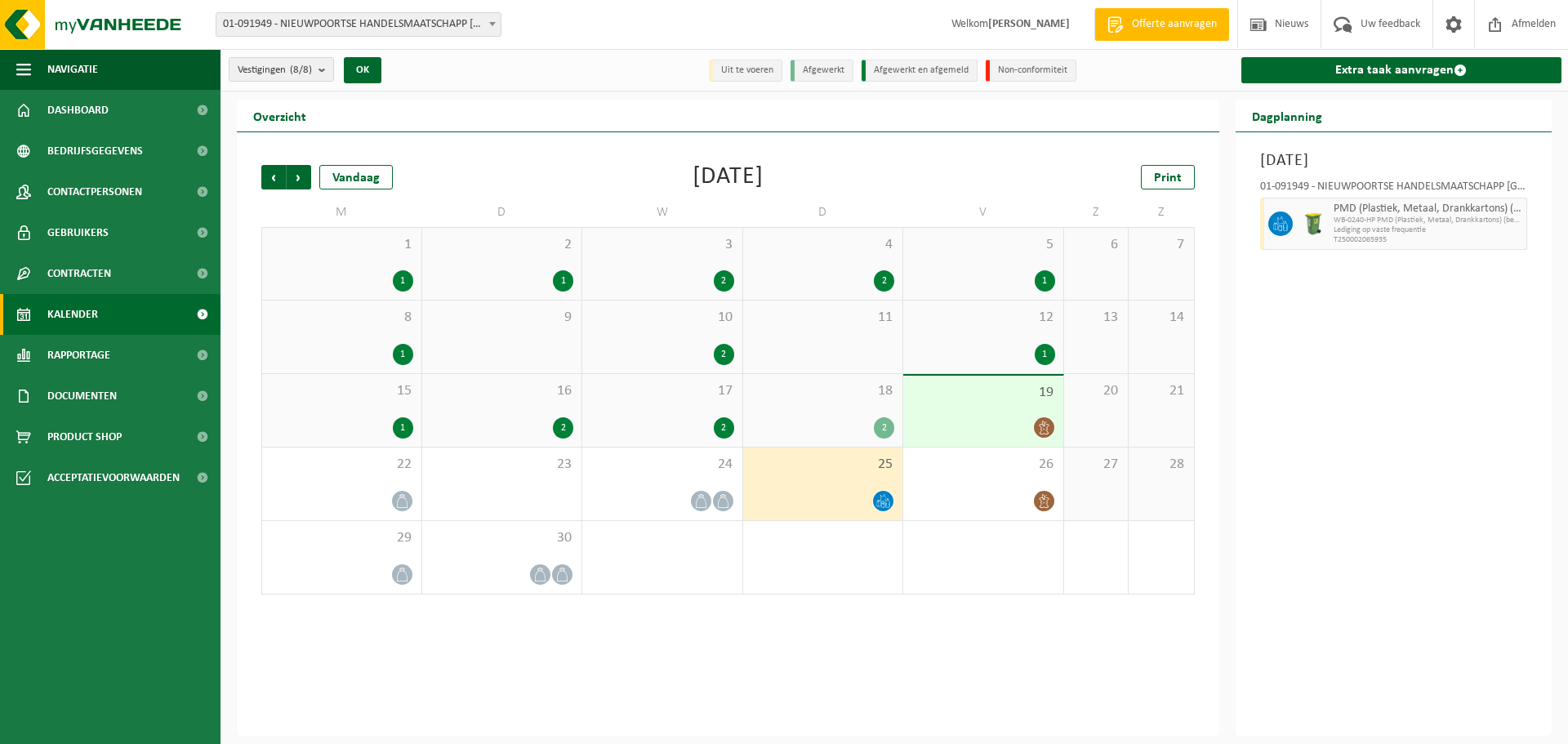
click at [868, 404] on div "18 2" at bounding box center [824, 410] width 160 height 73
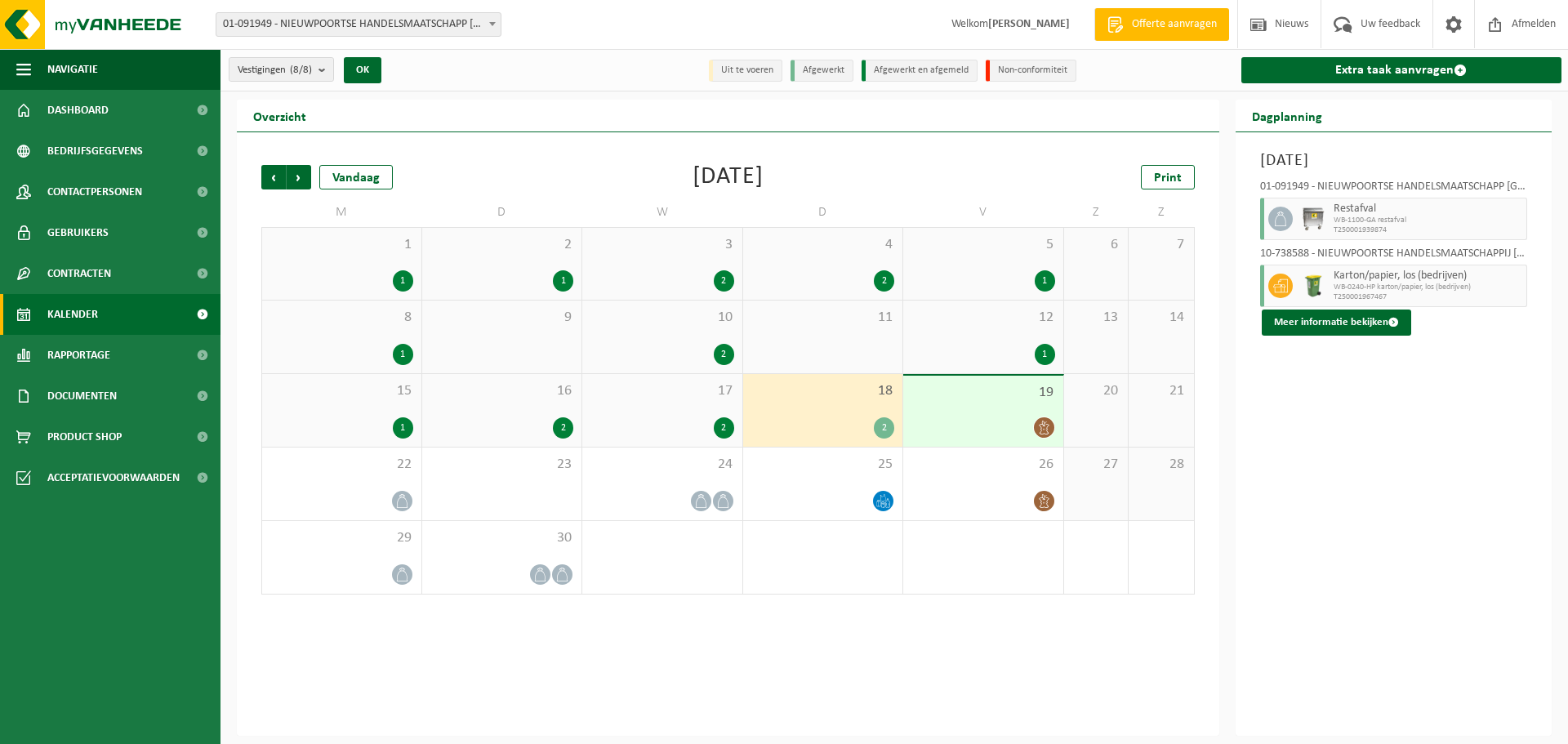
click at [871, 333] on div "11" at bounding box center [824, 337] width 160 height 73
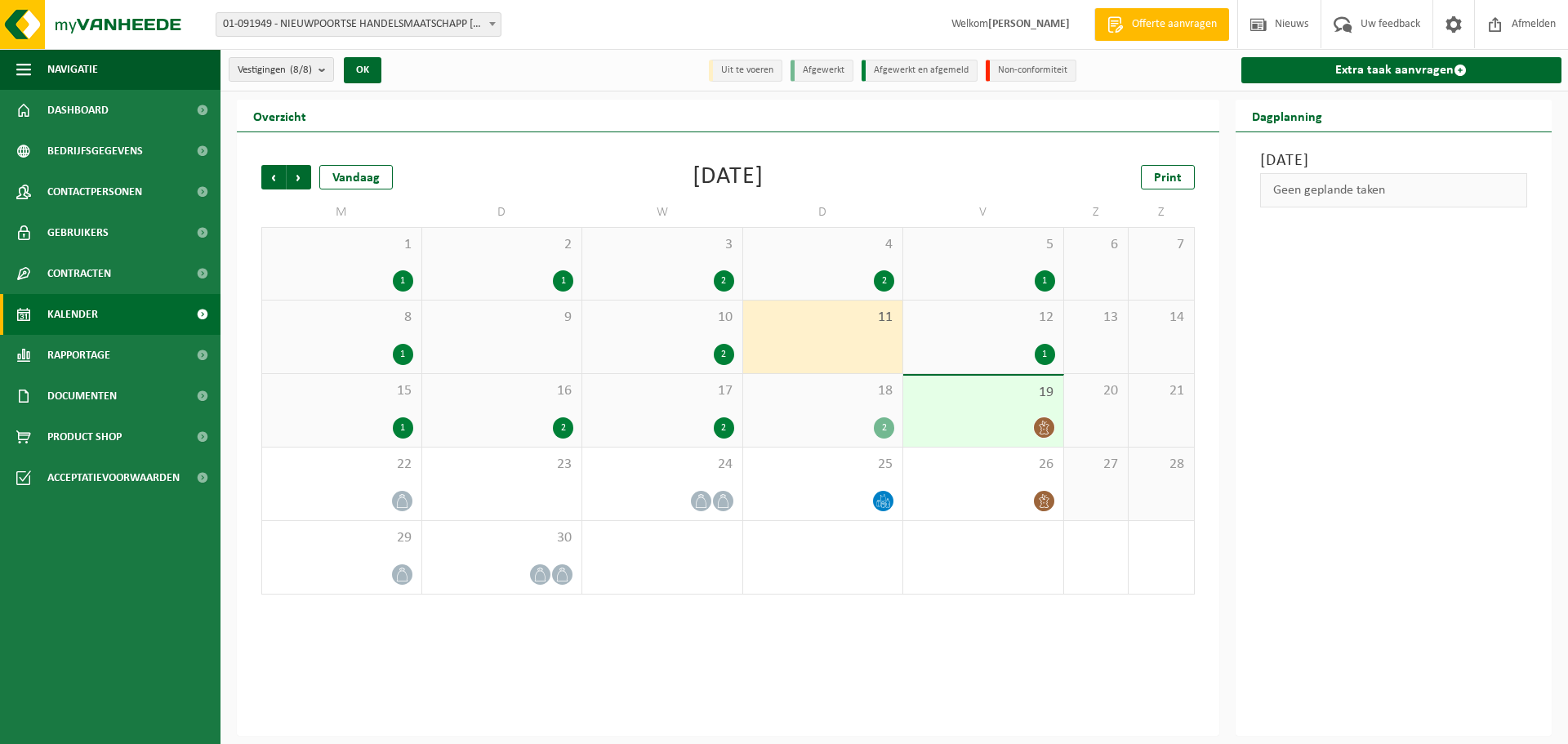
click at [862, 275] on div "2" at bounding box center [823, 281] width 143 height 21
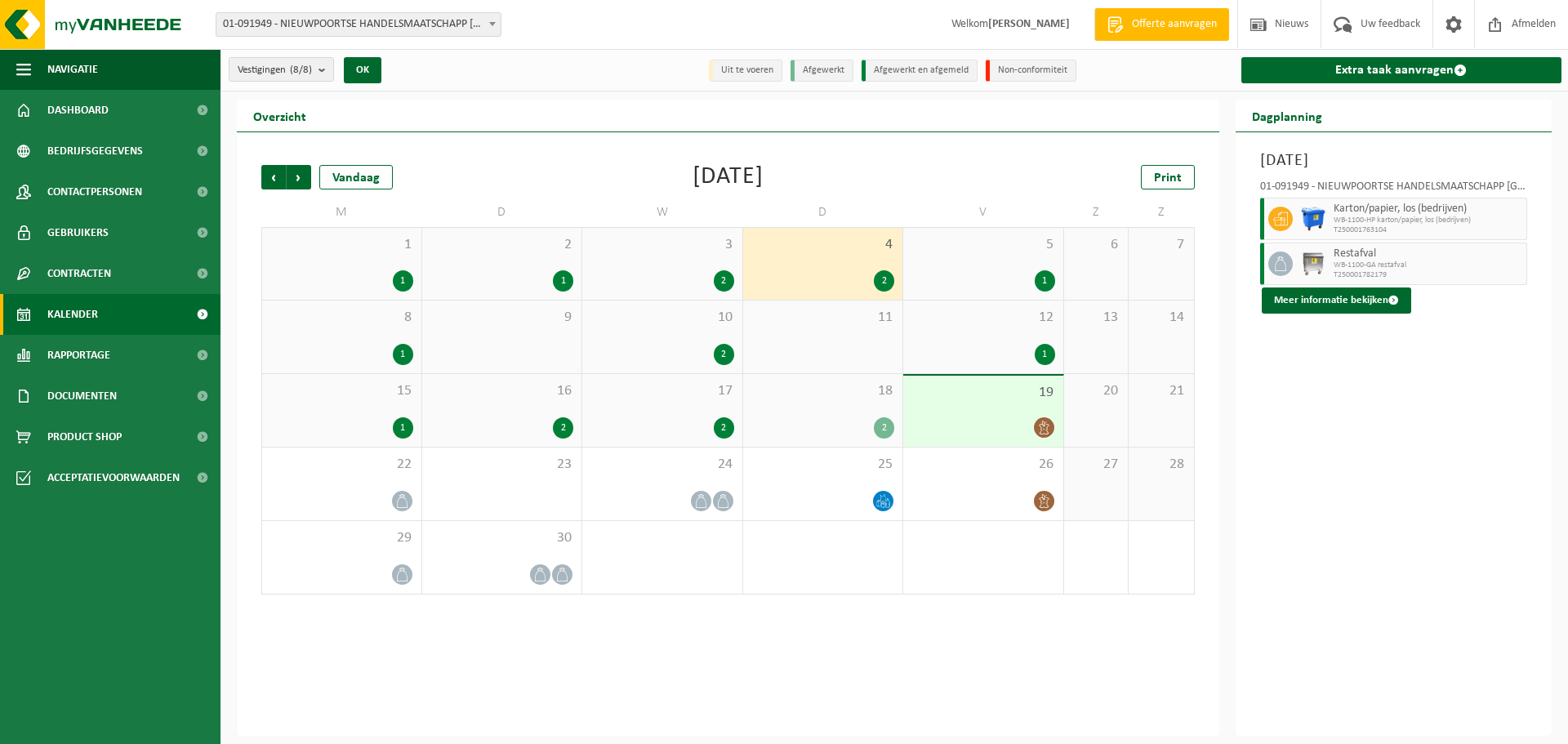
click at [955, 405] on div "19" at bounding box center [983, 411] width 160 height 71
